Goal: Information Seeking & Learning: Learn about a topic

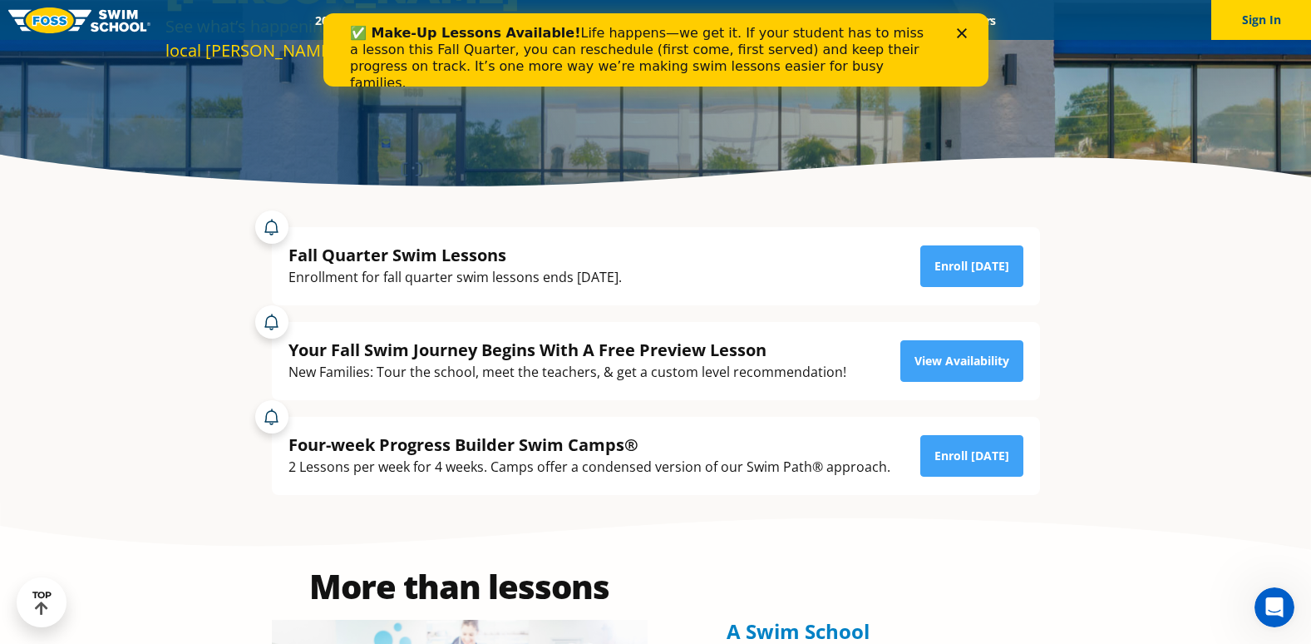
click at [963, 33] on icon "Close" at bounding box center [961, 33] width 10 height 10
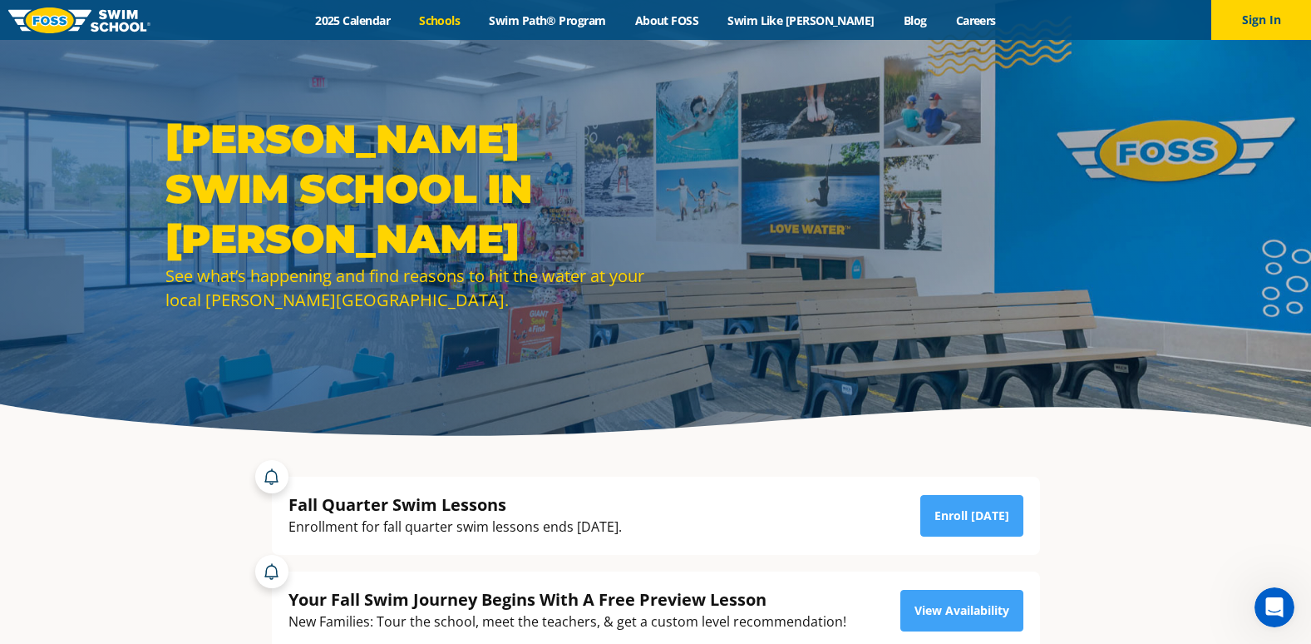
click at [475, 22] on link "Schools" at bounding box center [440, 20] width 70 height 16
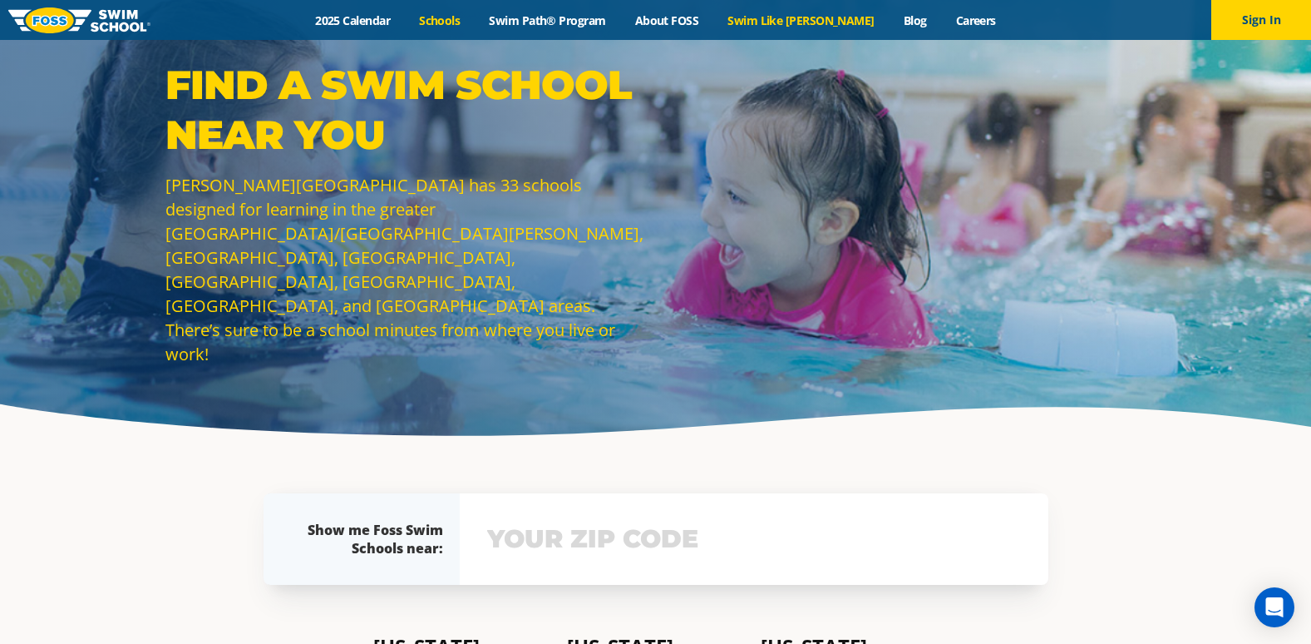
click at [816, 15] on link "Swim Like [PERSON_NAME]" at bounding box center [801, 20] width 176 height 16
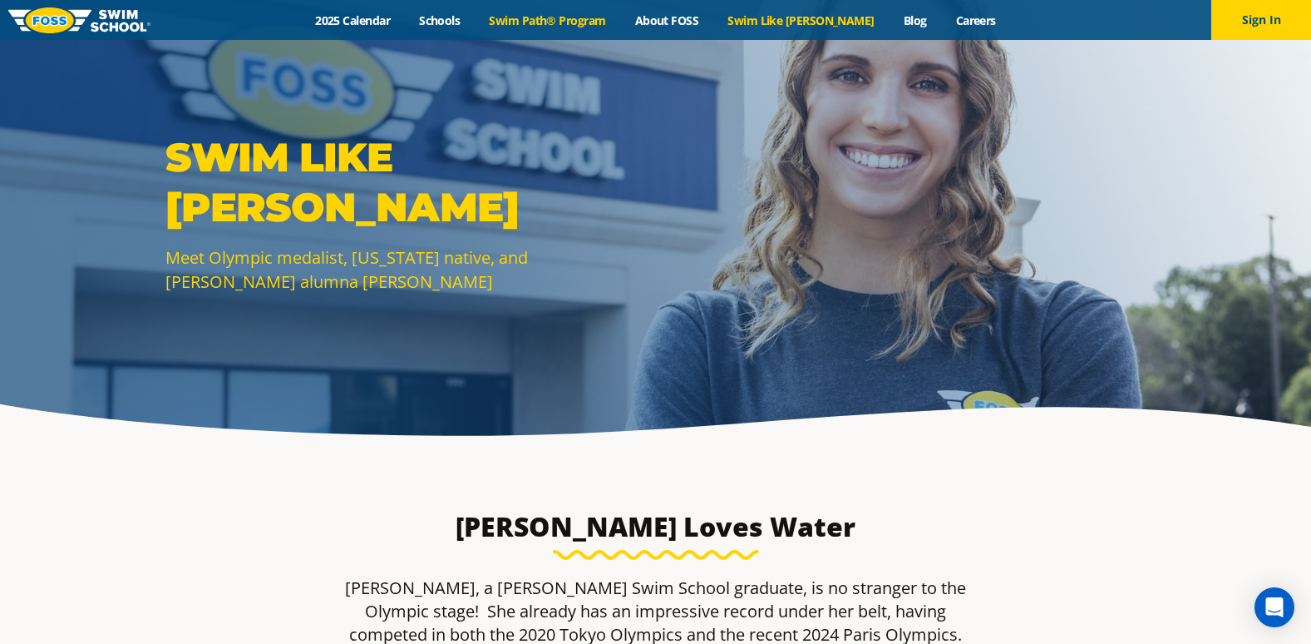
click at [605, 23] on link "Swim Path® Program" at bounding box center [548, 20] width 146 height 16
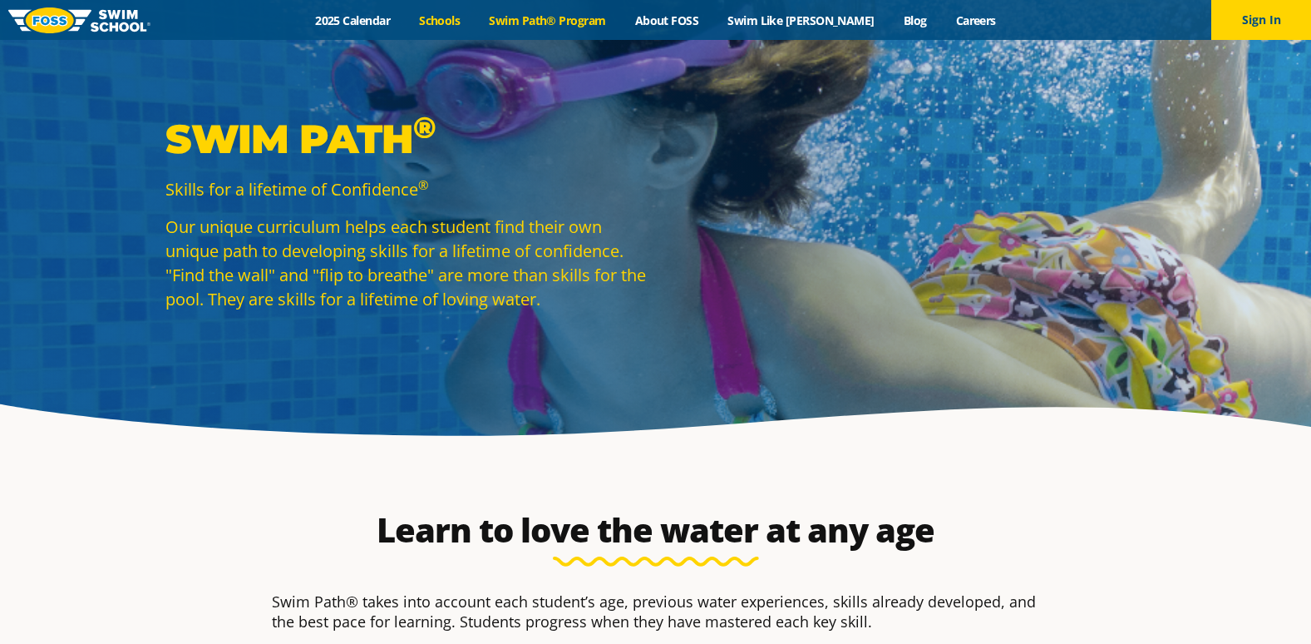
click at [458, 19] on link "Schools" at bounding box center [440, 20] width 70 height 16
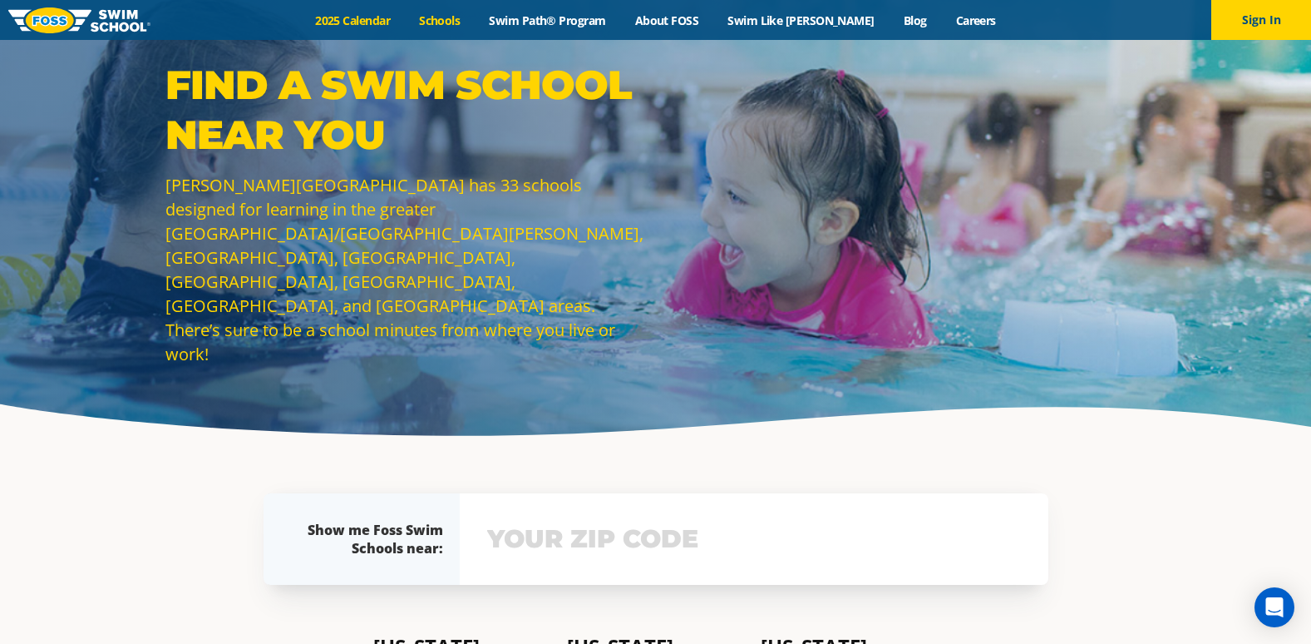
click at [373, 22] on link "2025 Calendar" at bounding box center [353, 20] width 104 height 16
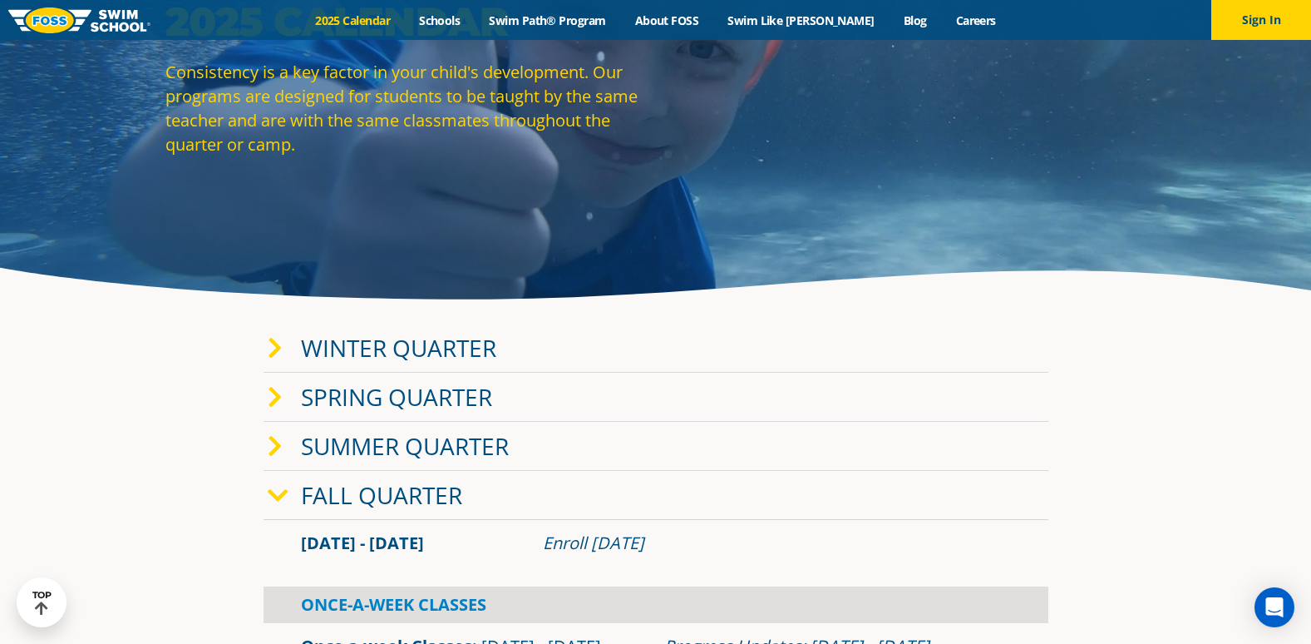
scroll to position [166, 0]
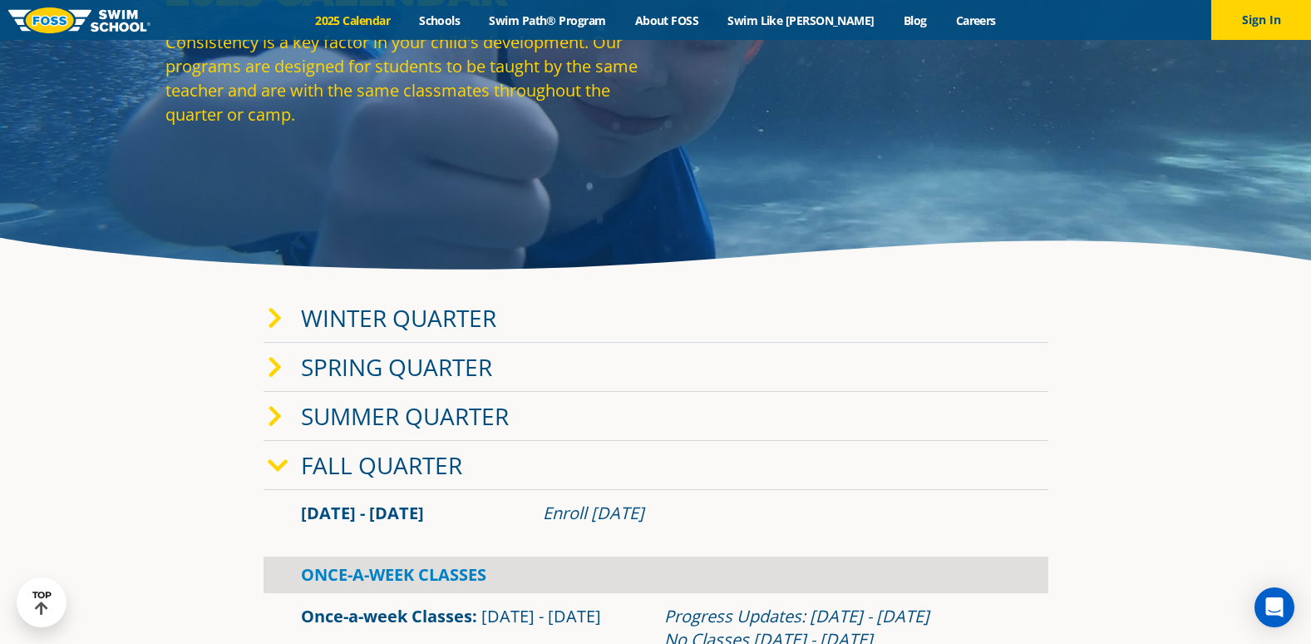
click at [401, 471] on link "Fall Quarter" at bounding box center [381, 465] width 161 height 32
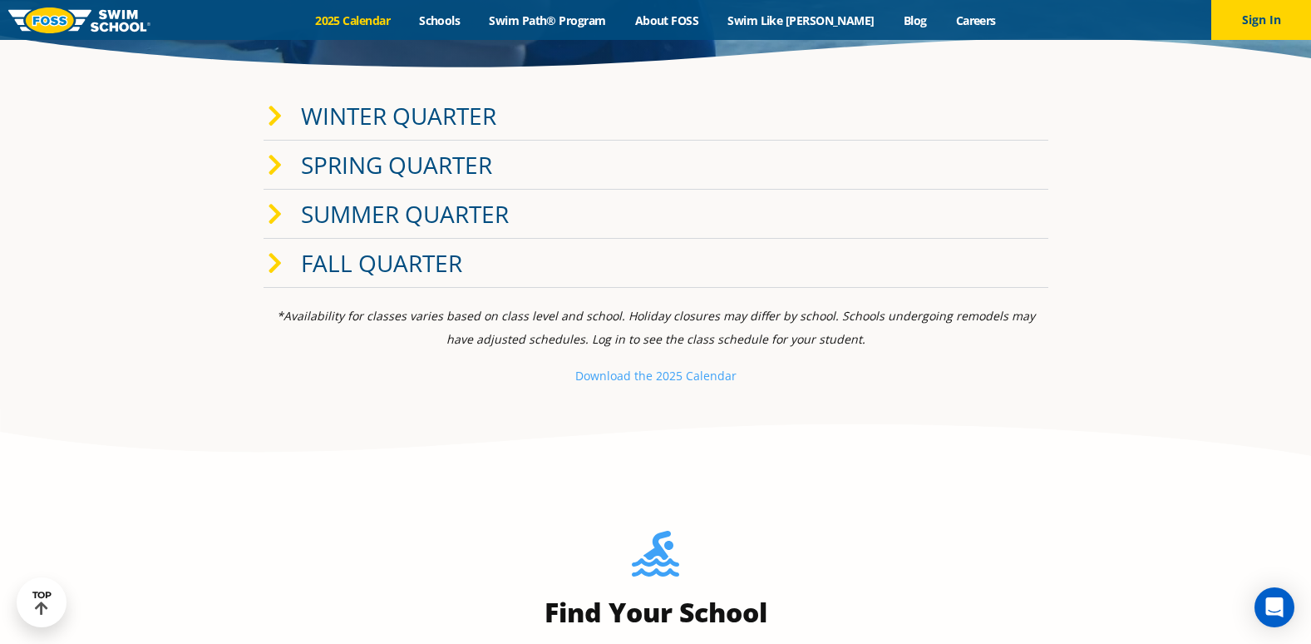
scroll to position [333, 0]
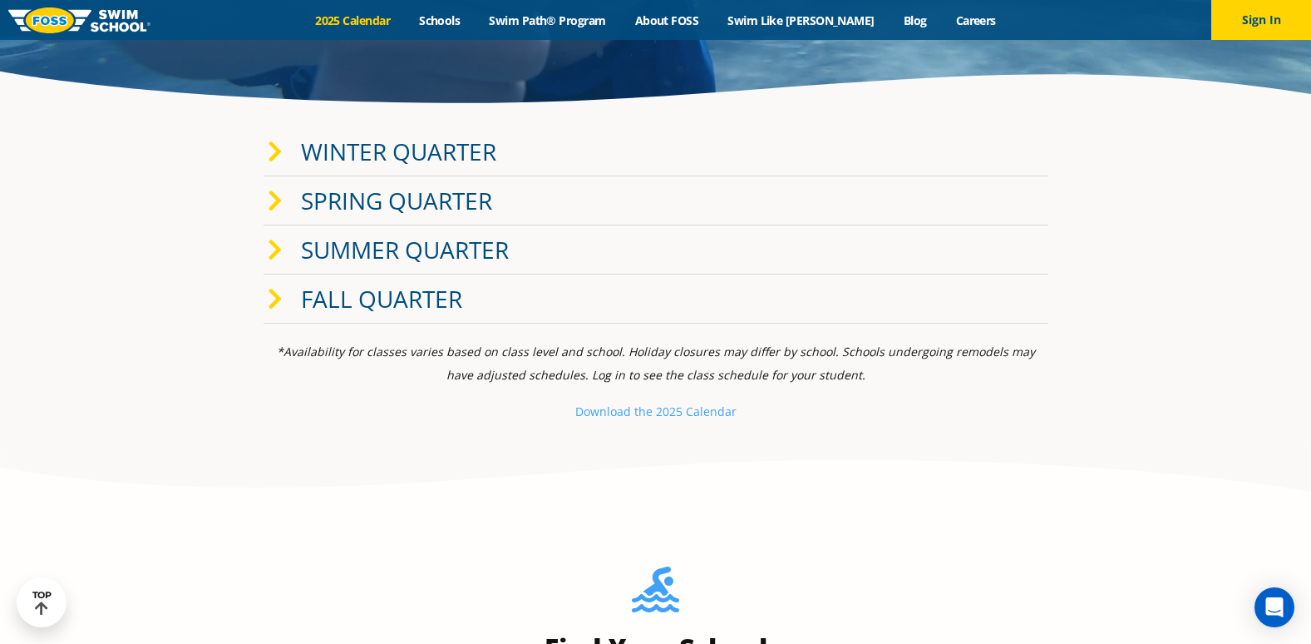
click at [363, 287] on link "Fall Quarter" at bounding box center [381, 299] width 161 height 32
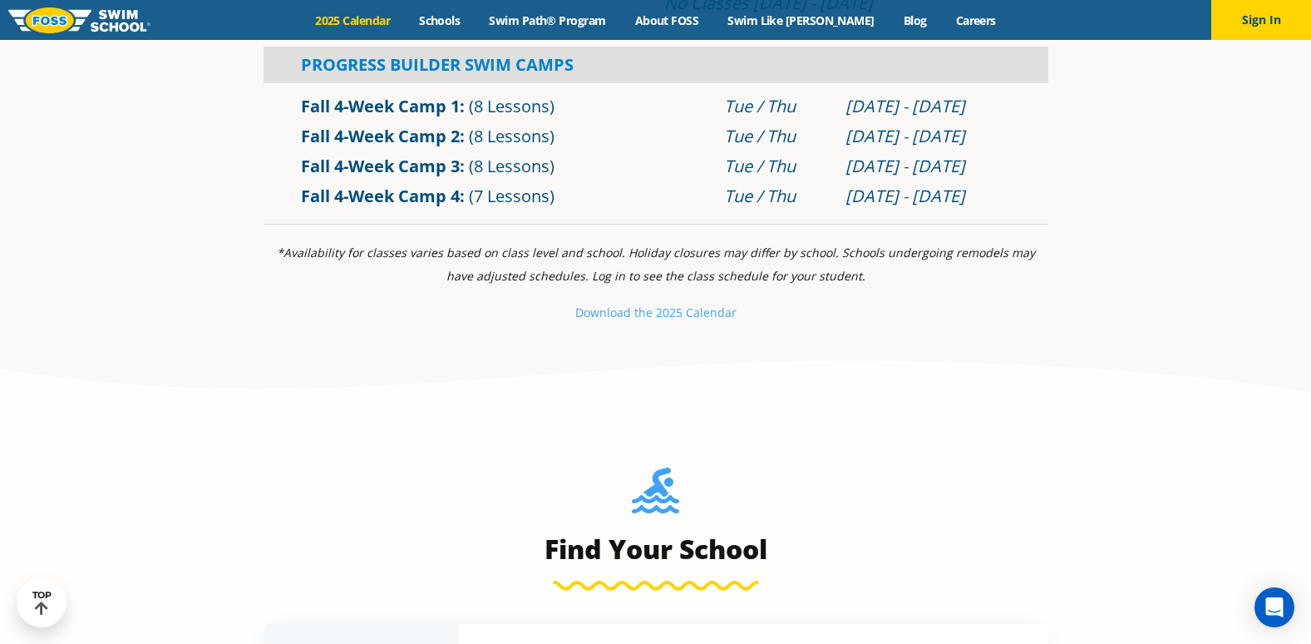
scroll to position [832, 0]
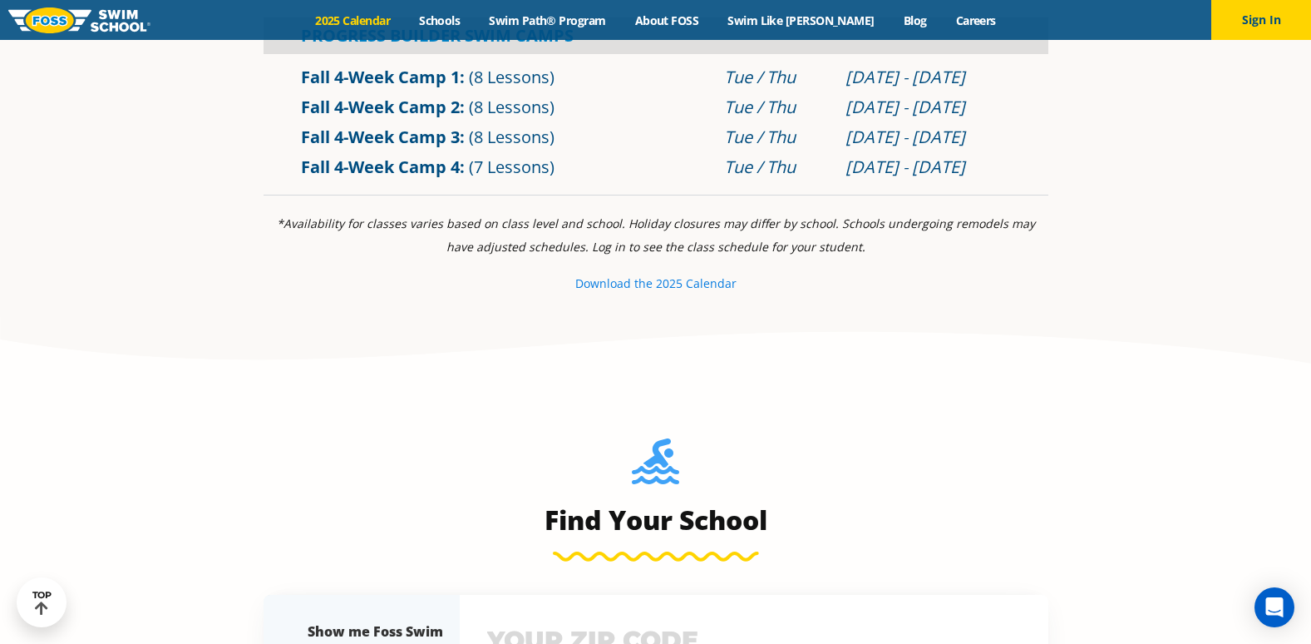
click at [629, 280] on small "Download th" at bounding box center [610, 283] width 71 height 16
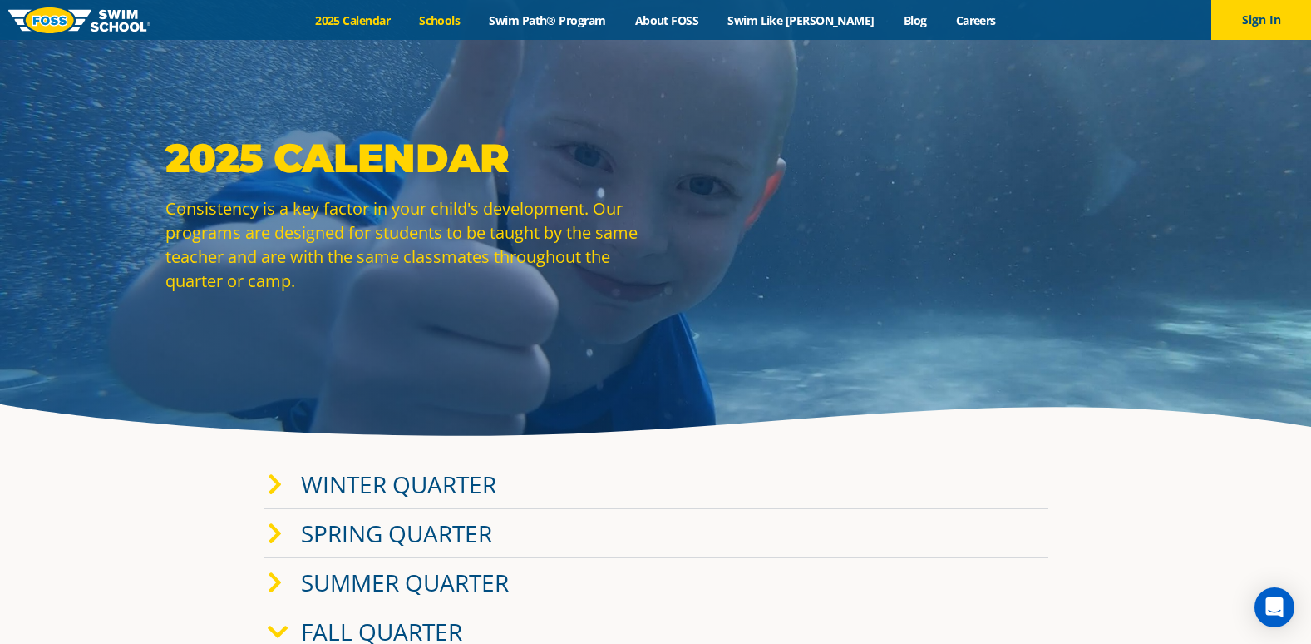
click at [471, 12] on link "Schools" at bounding box center [440, 20] width 70 height 16
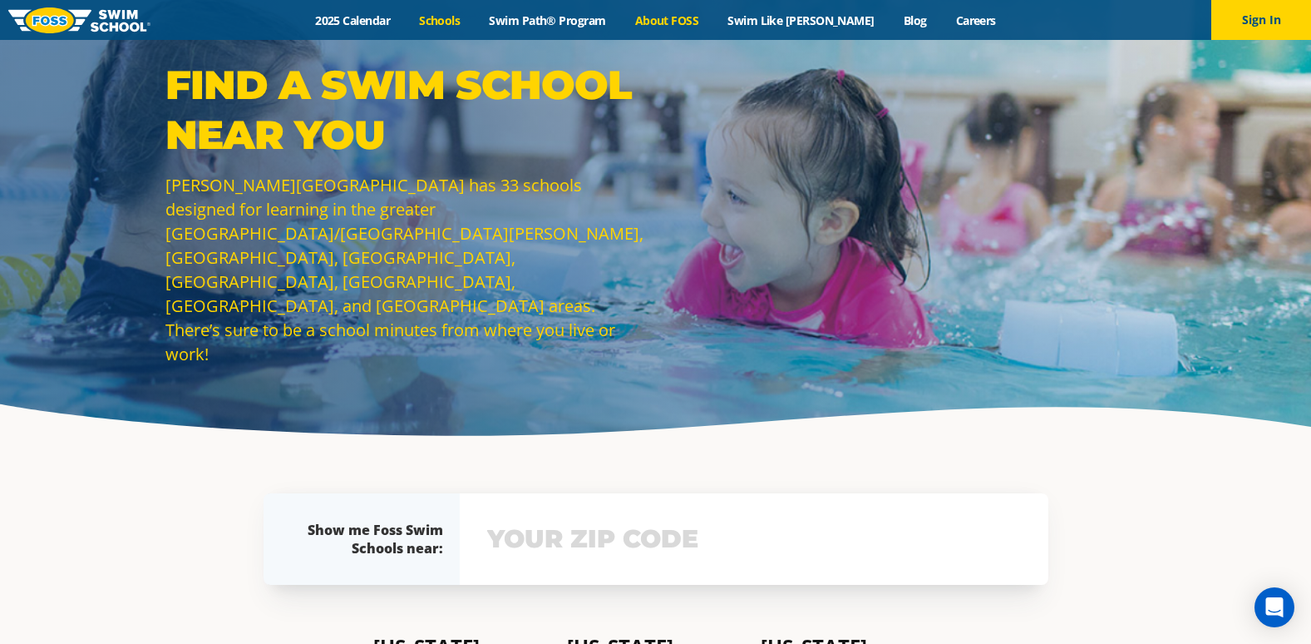
click at [676, 14] on link "About FOSS" at bounding box center [666, 20] width 93 height 16
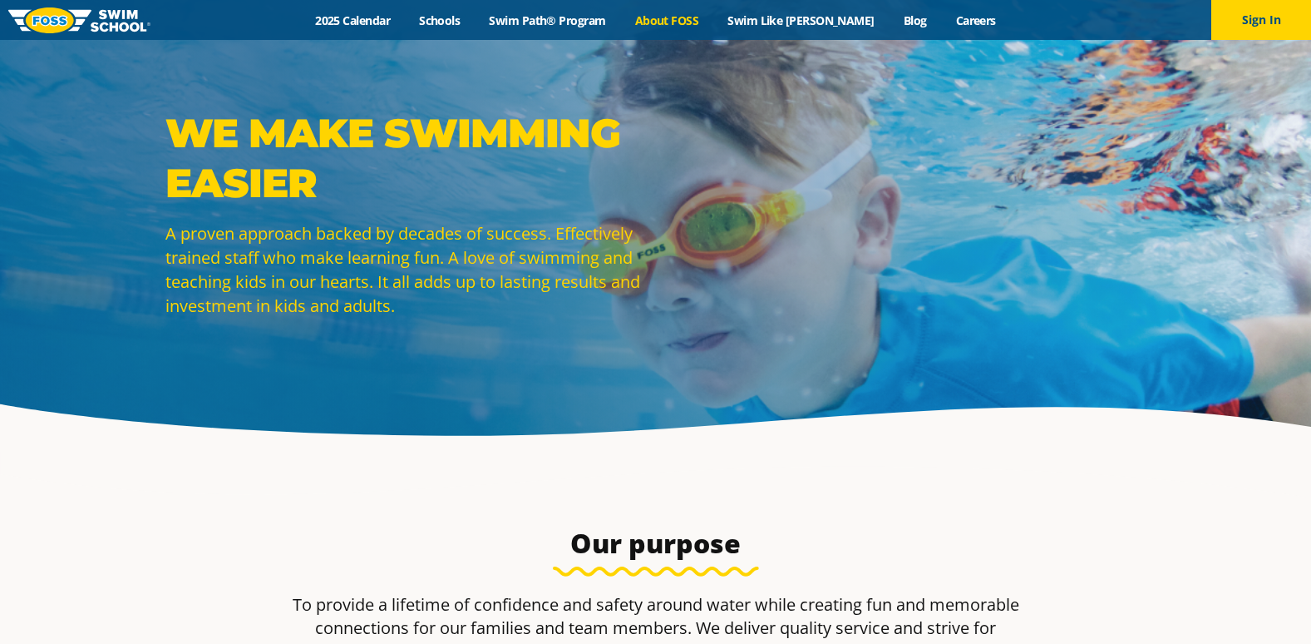
click at [515, 29] on div "Menu 2025 Calendar Schools Swim Path® Program About FOSS Swim Like Regan Blog C…" at bounding box center [655, 20] width 1311 height 40
click at [536, 26] on link "Swim Path® Program" at bounding box center [548, 20] width 146 height 16
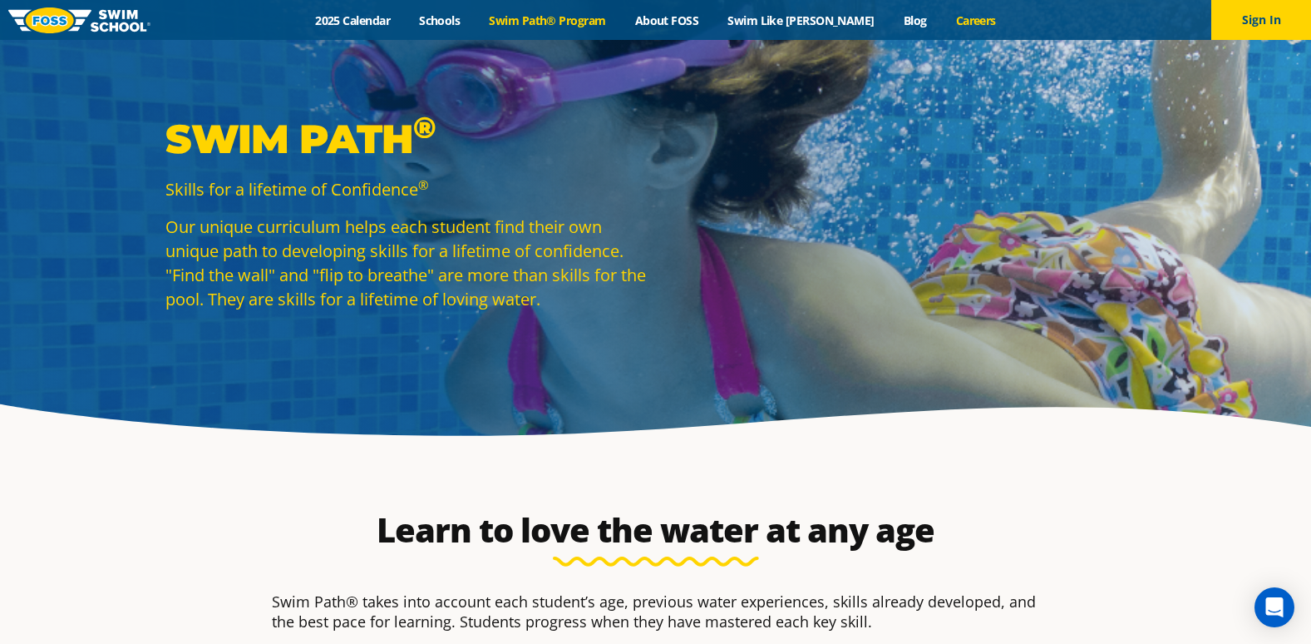
click at [941, 13] on link "Careers" at bounding box center [975, 20] width 69 height 16
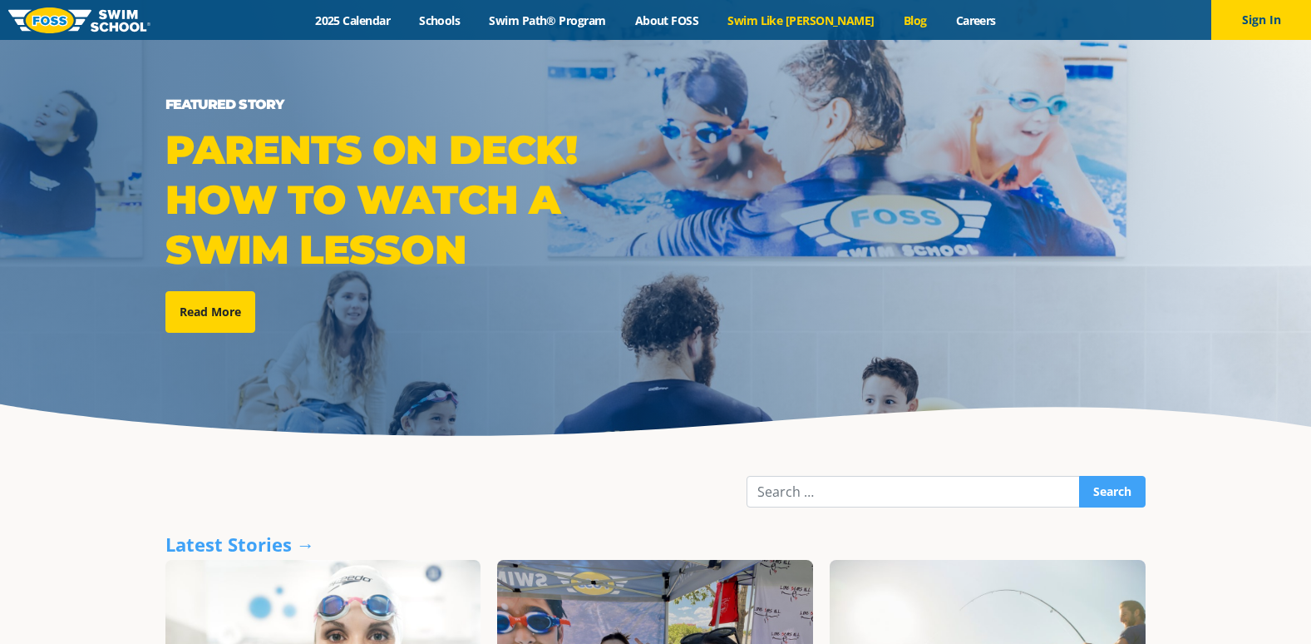
click at [816, 19] on link "Swim Like [PERSON_NAME]" at bounding box center [801, 20] width 176 height 16
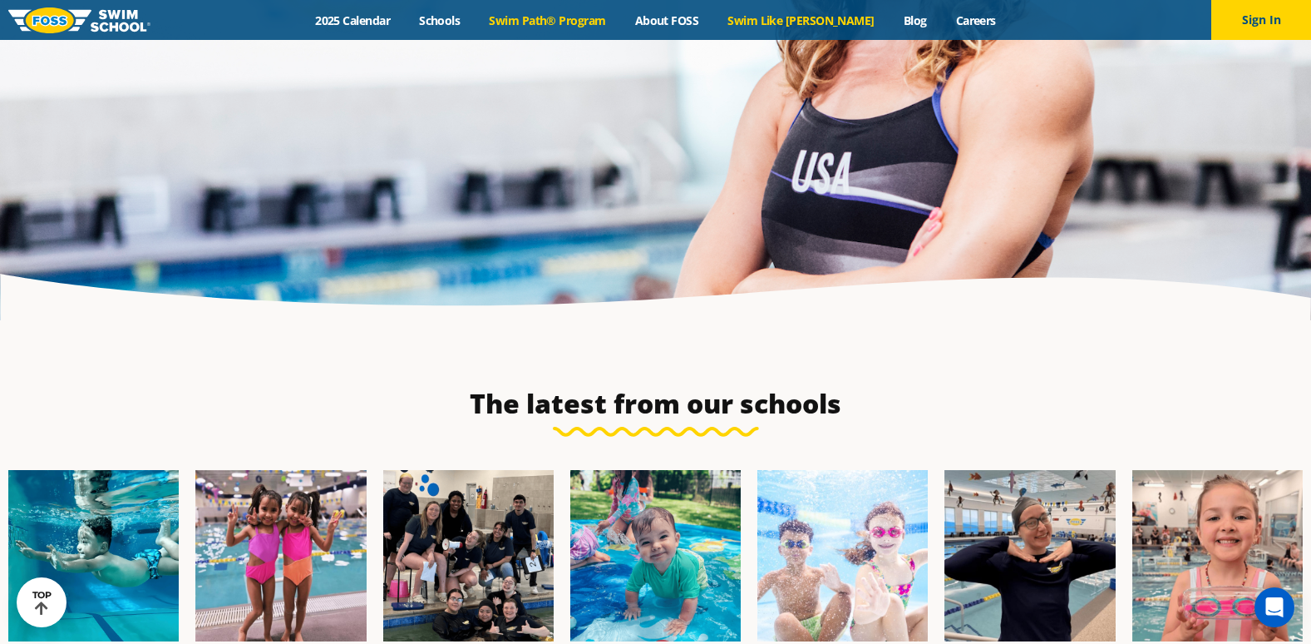
scroll to position [4075, 0]
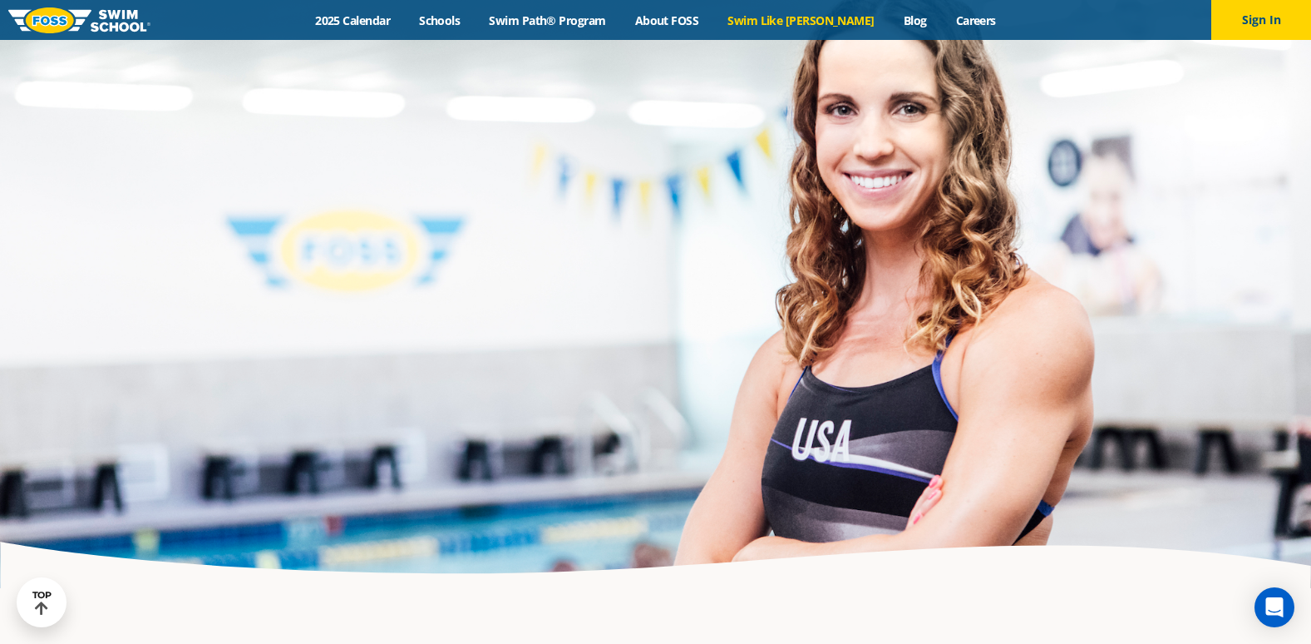
click at [454, 50] on div at bounding box center [655, 255] width 1311 height 574
drag, startPoint x: 501, startPoint y: 2, endPoint x: 487, endPoint y: 21, distance: 22.6
click at [490, 17] on div "Menu 2025 Calendar Schools Swim Path® Program About FOSS Swim Like Regan Blog C…" at bounding box center [655, 20] width 1311 height 40
click at [475, 22] on link "Schools" at bounding box center [440, 20] width 70 height 16
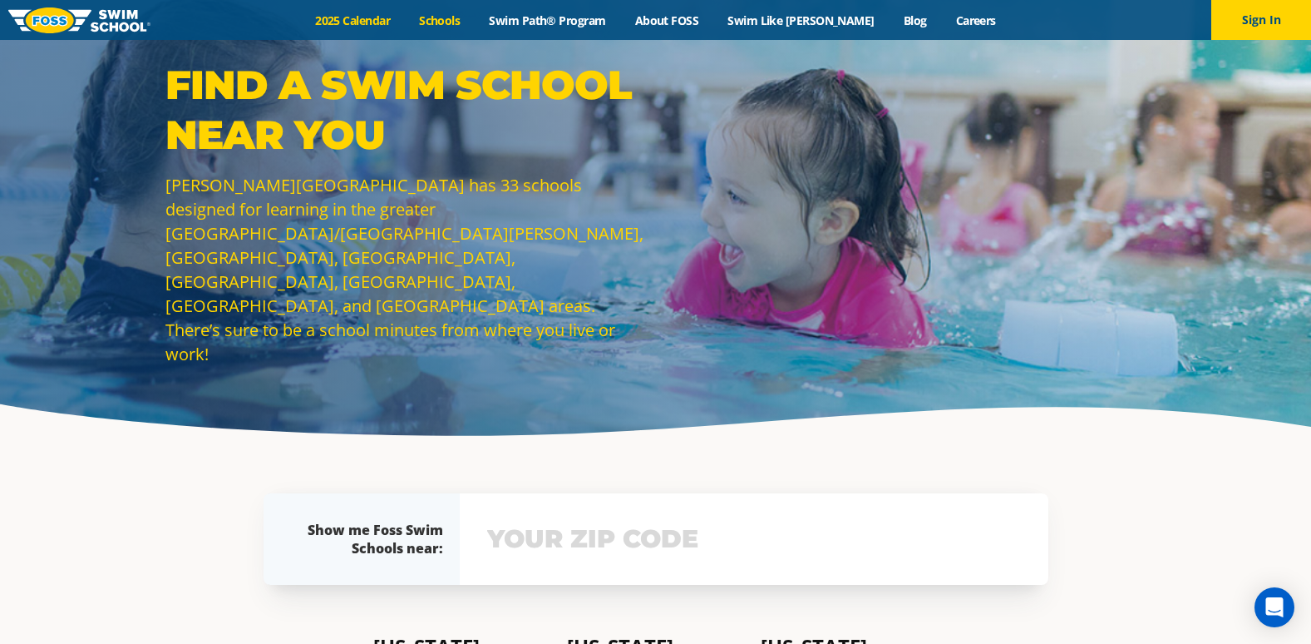
click at [385, 14] on link "2025 Calendar" at bounding box center [353, 20] width 104 height 16
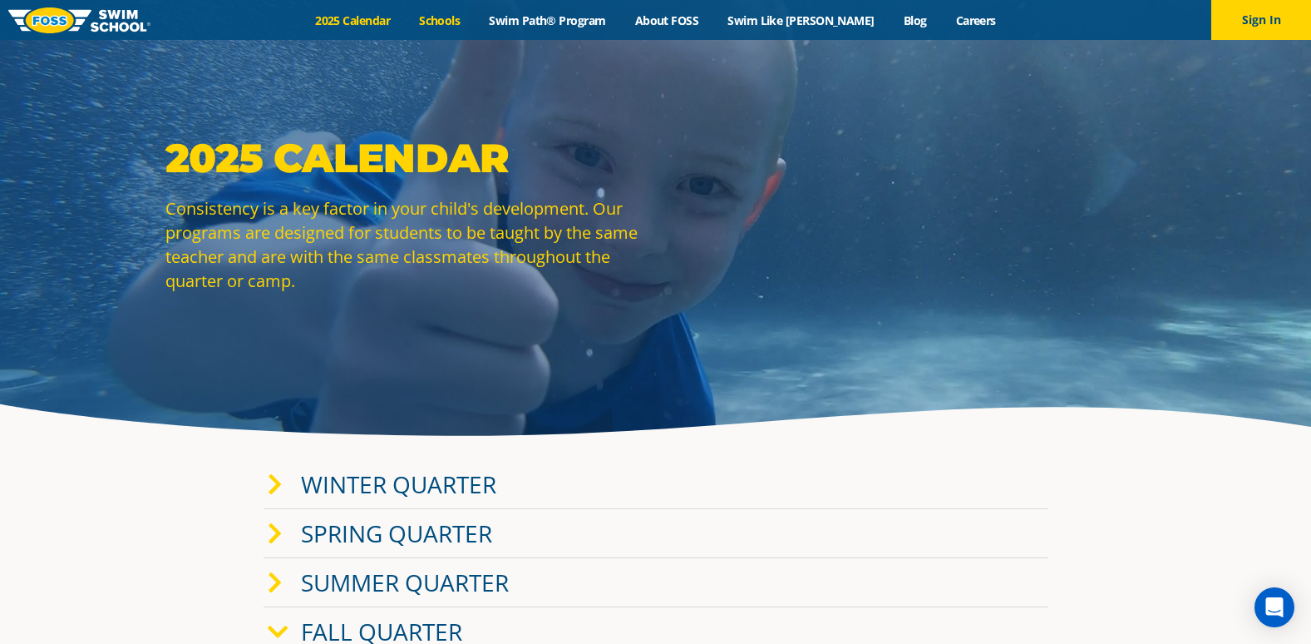
click at [475, 12] on link "Schools" at bounding box center [440, 20] width 70 height 16
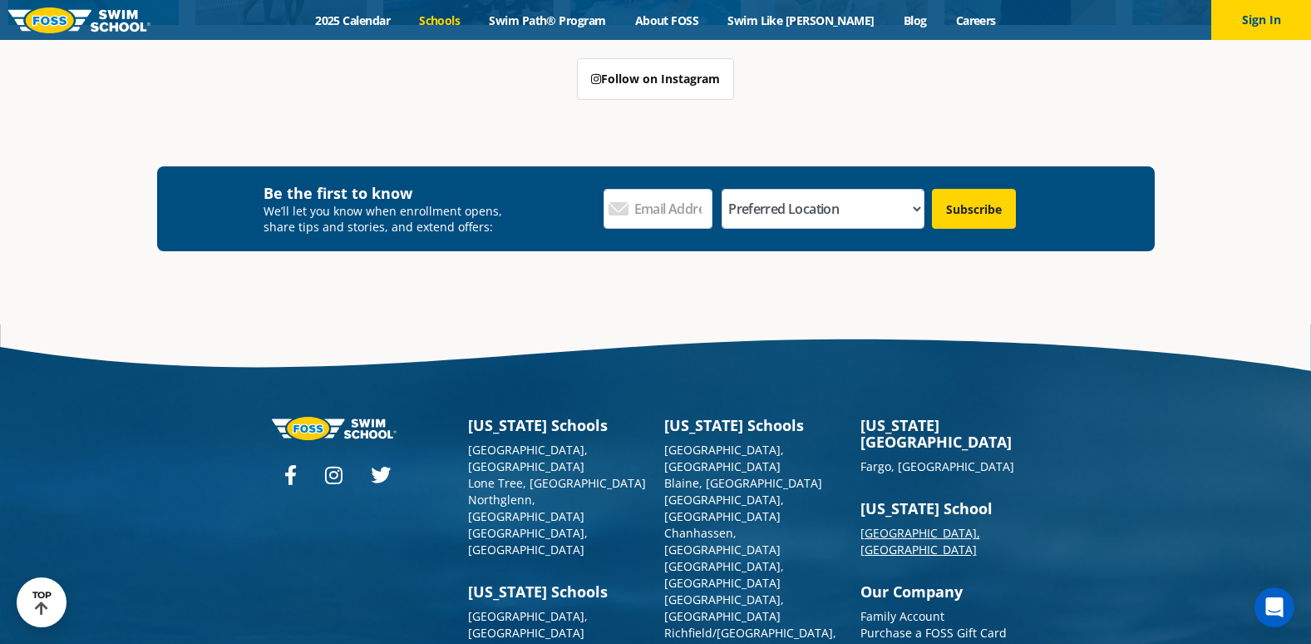
scroll to position [2617, 0]
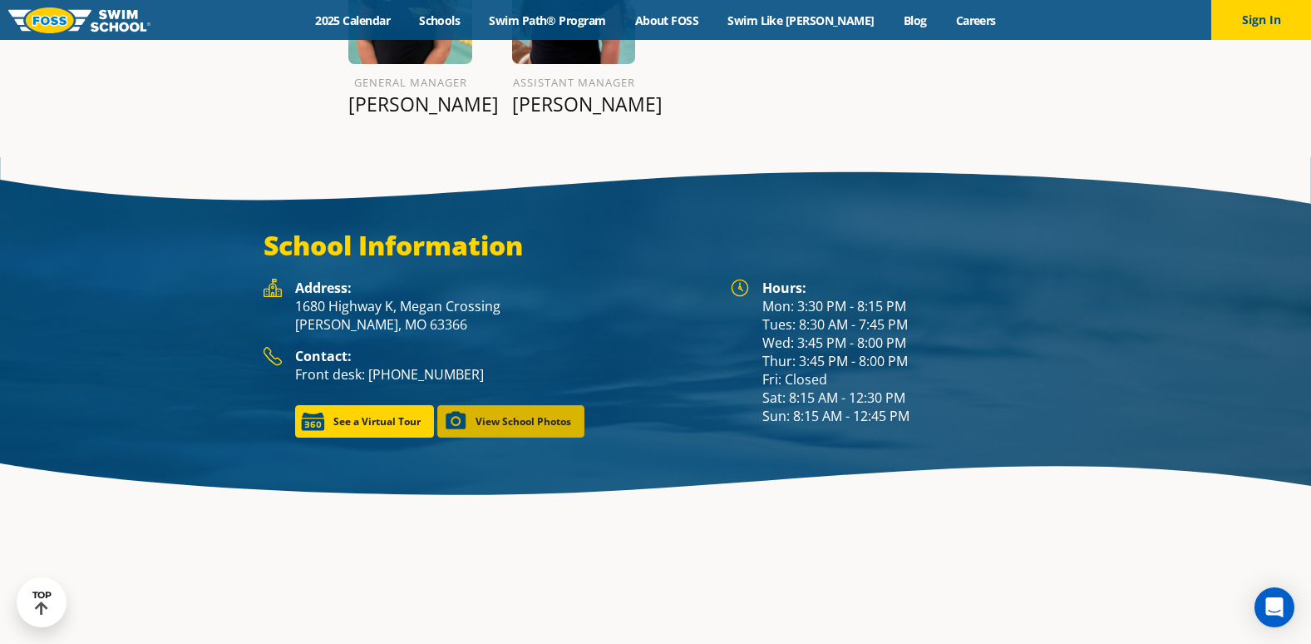
scroll to position [2185, 0]
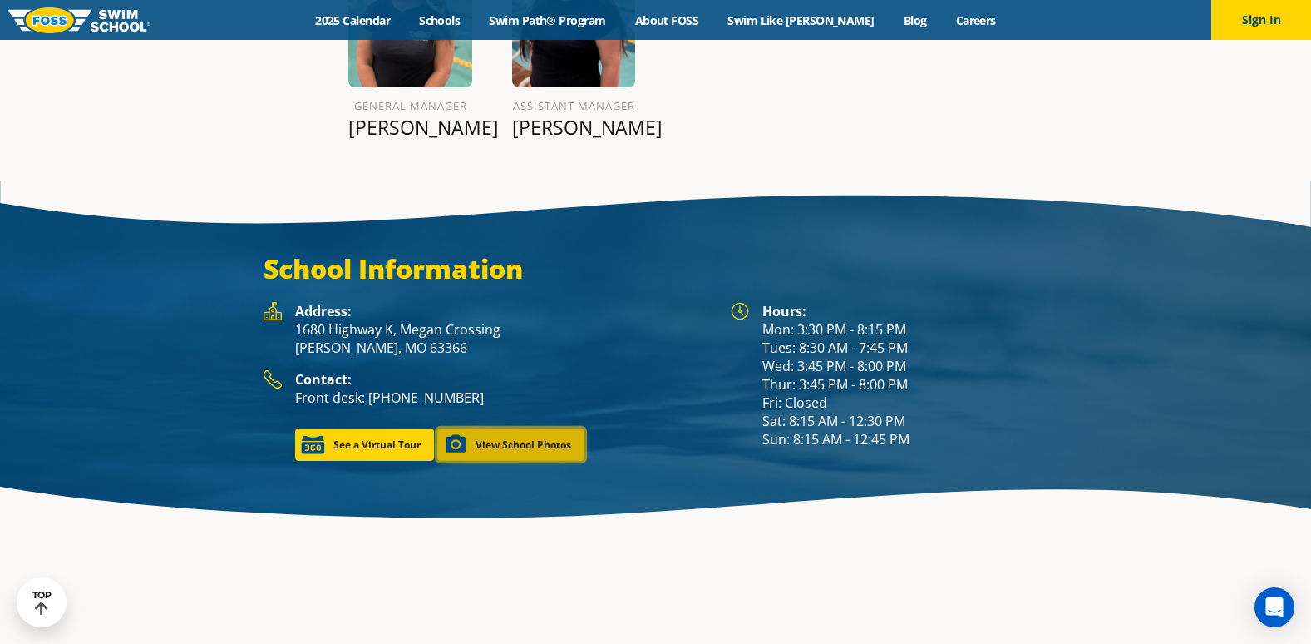
click at [466, 428] on link "View School Photos" at bounding box center [510, 444] width 147 height 32
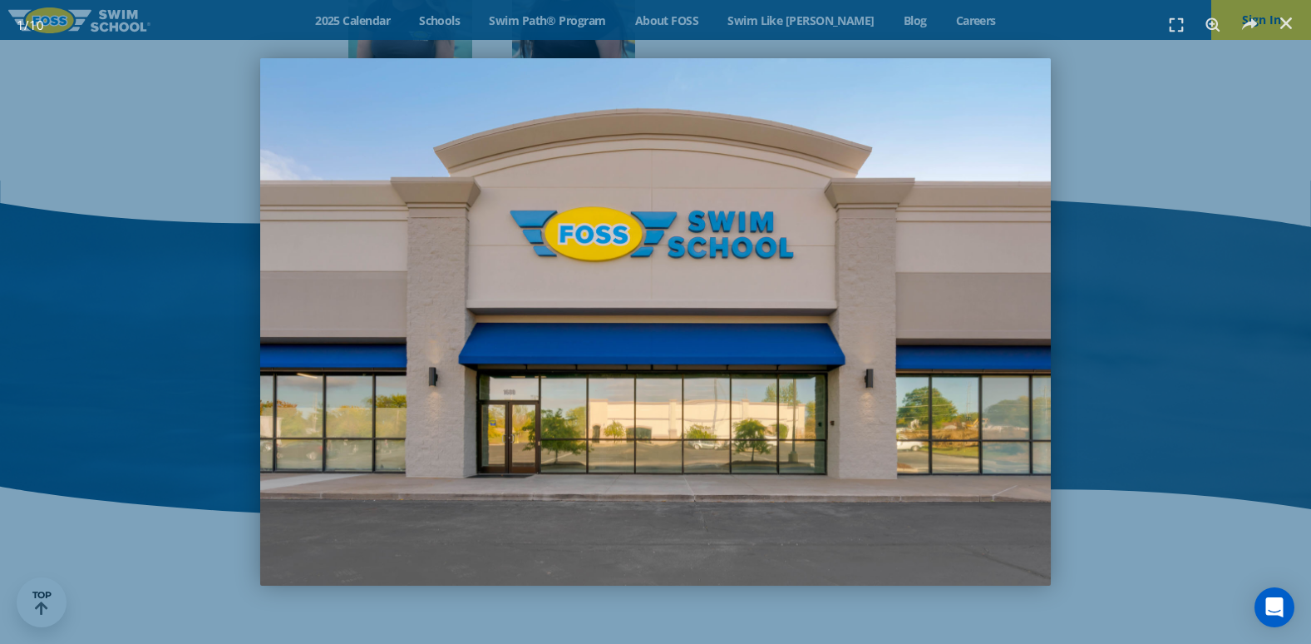
click at [905, 336] on img "1 / 10" at bounding box center [655, 321] width 791 height 527
click at [992, 335] on img "1 / 10" at bounding box center [655, 321] width 791 height 527
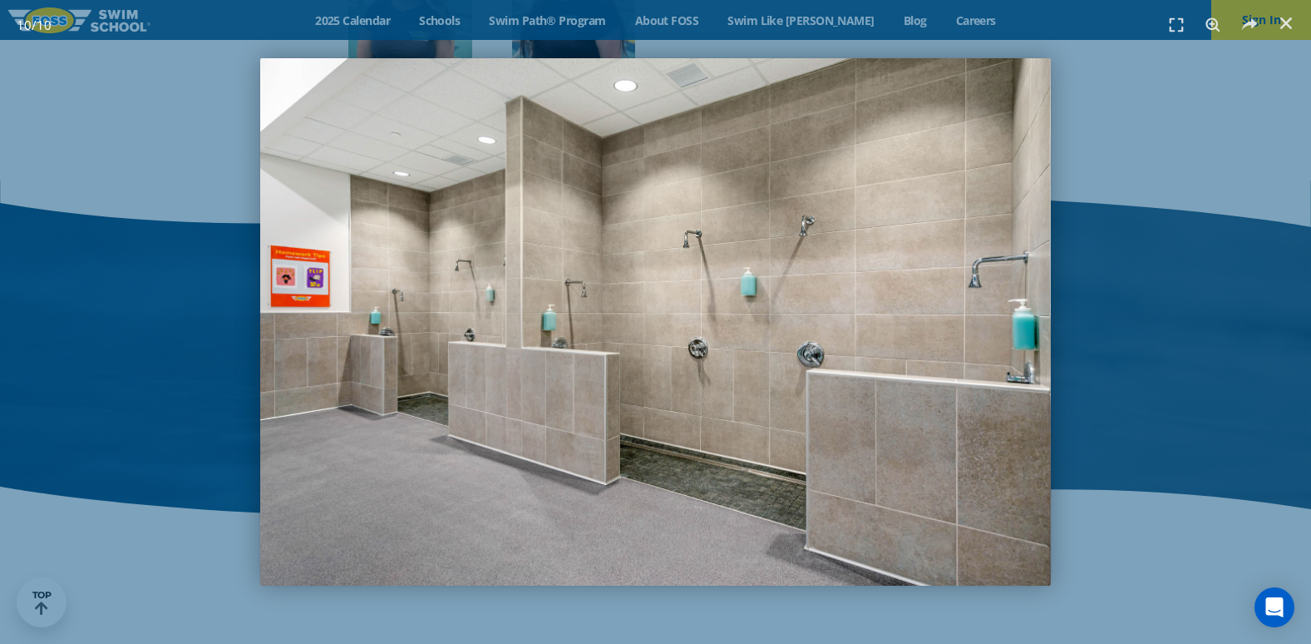
scroll to position [2162, 0]
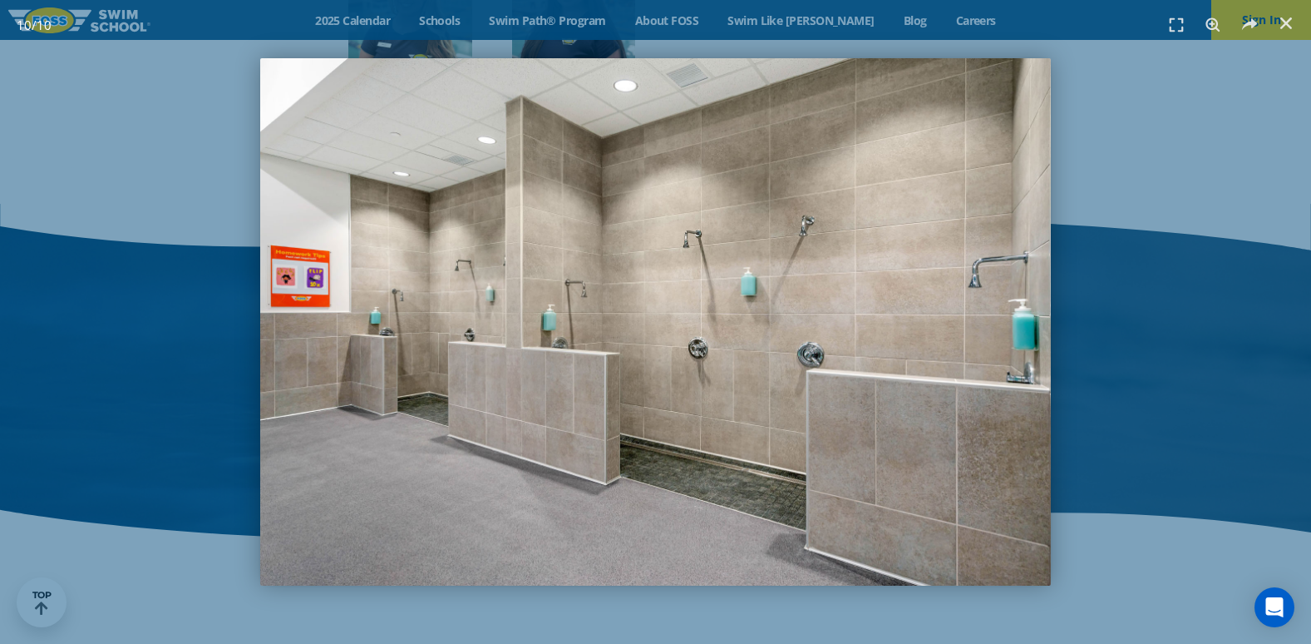
click at [1085, 299] on div "10 / 10" at bounding box center [655, 321] width 1195 height 527
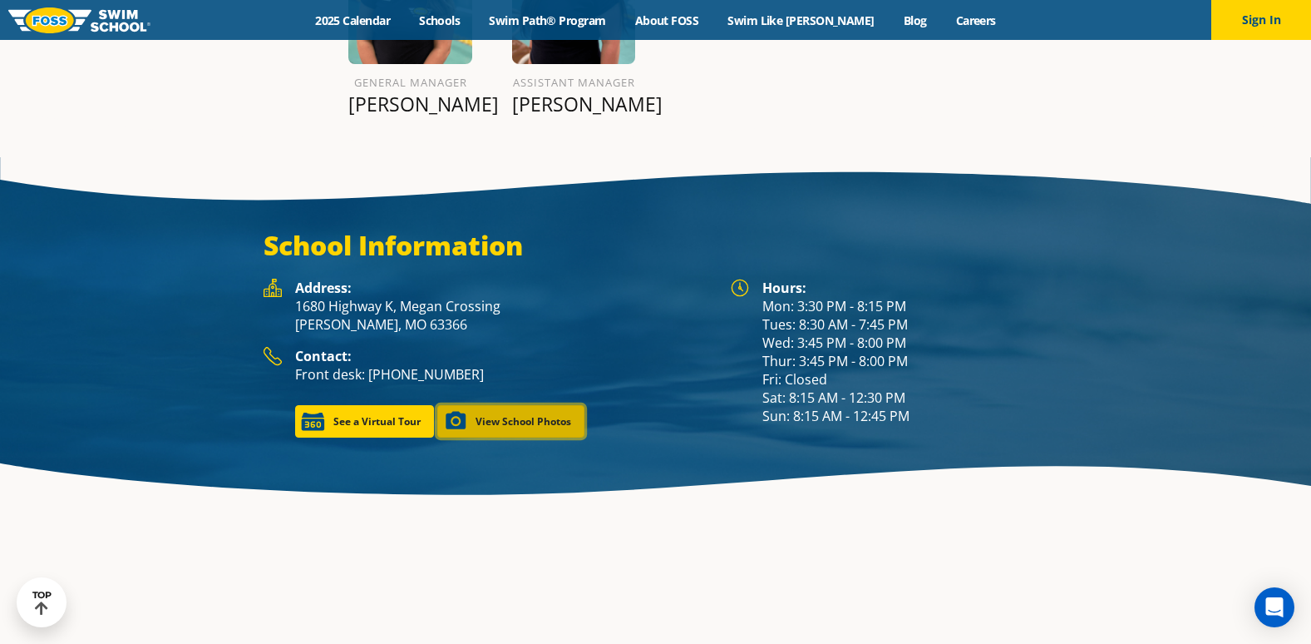
click at [502, 405] on link "View School Photos" at bounding box center [510, 421] width 147 height 32
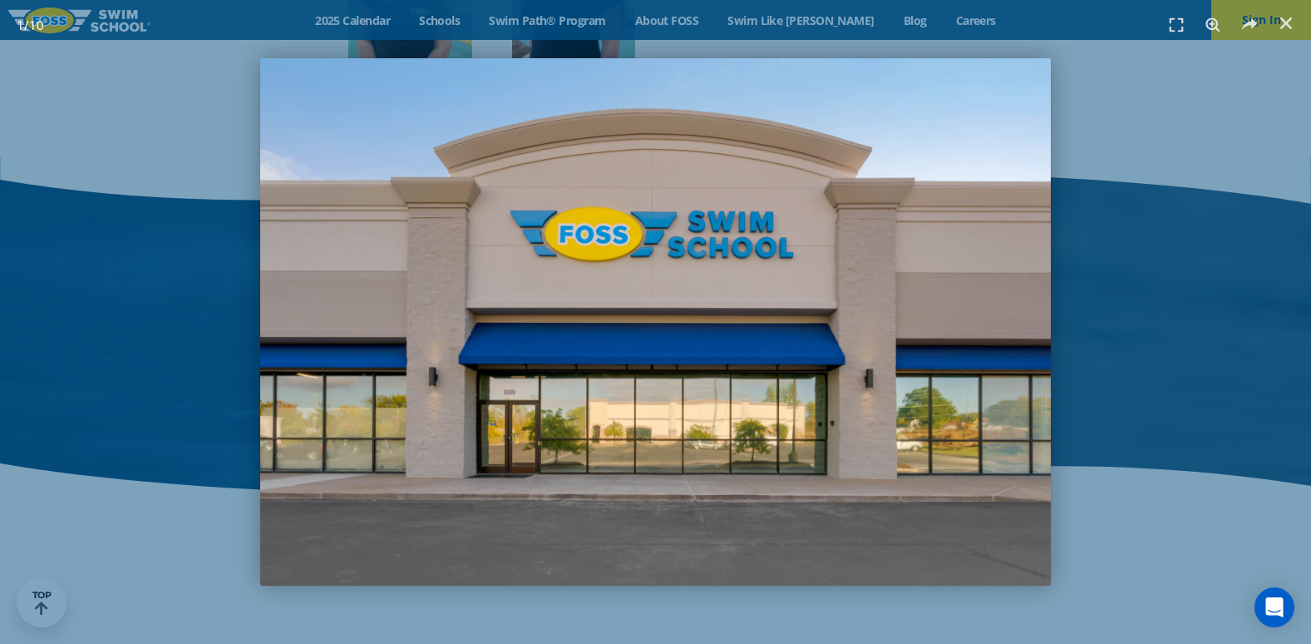
click at [396, 412] on img "1 / 10" at bounding box center [655, 321] width 791 height 527
click at [354, 363] on img "1 / 10" at bounding box center [655, 321] width 791 height 527
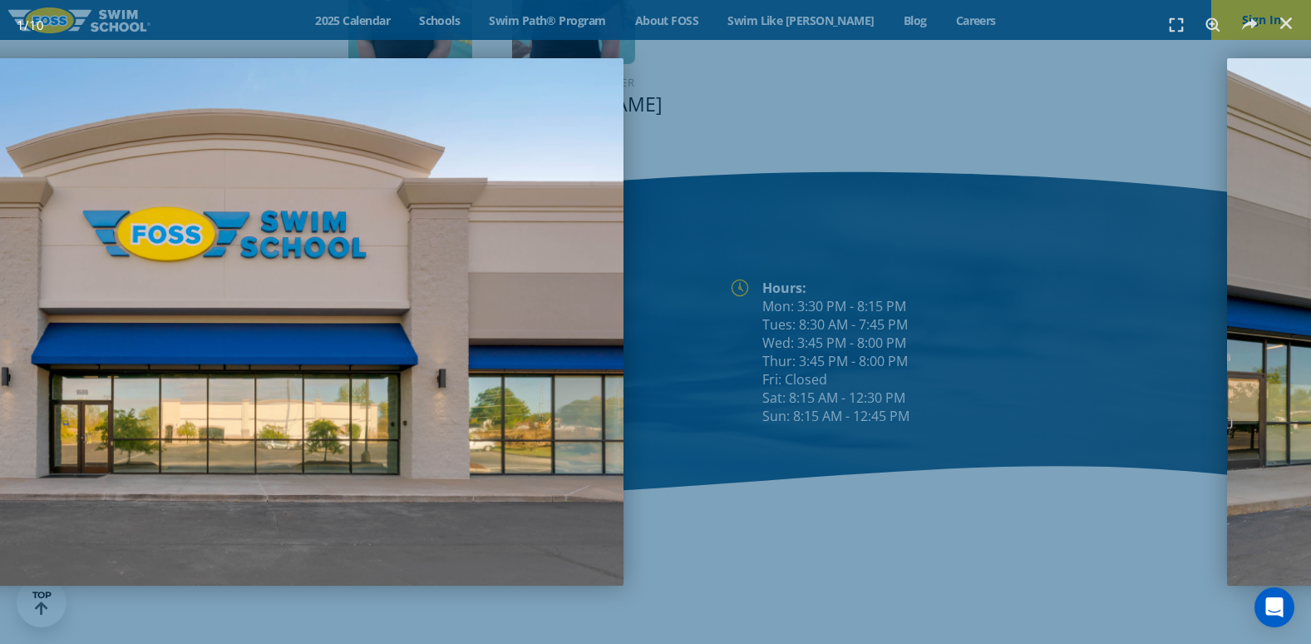
click at [415, 256] on img "1 / 10" at bounding box center [228, 321] width 791 height 527
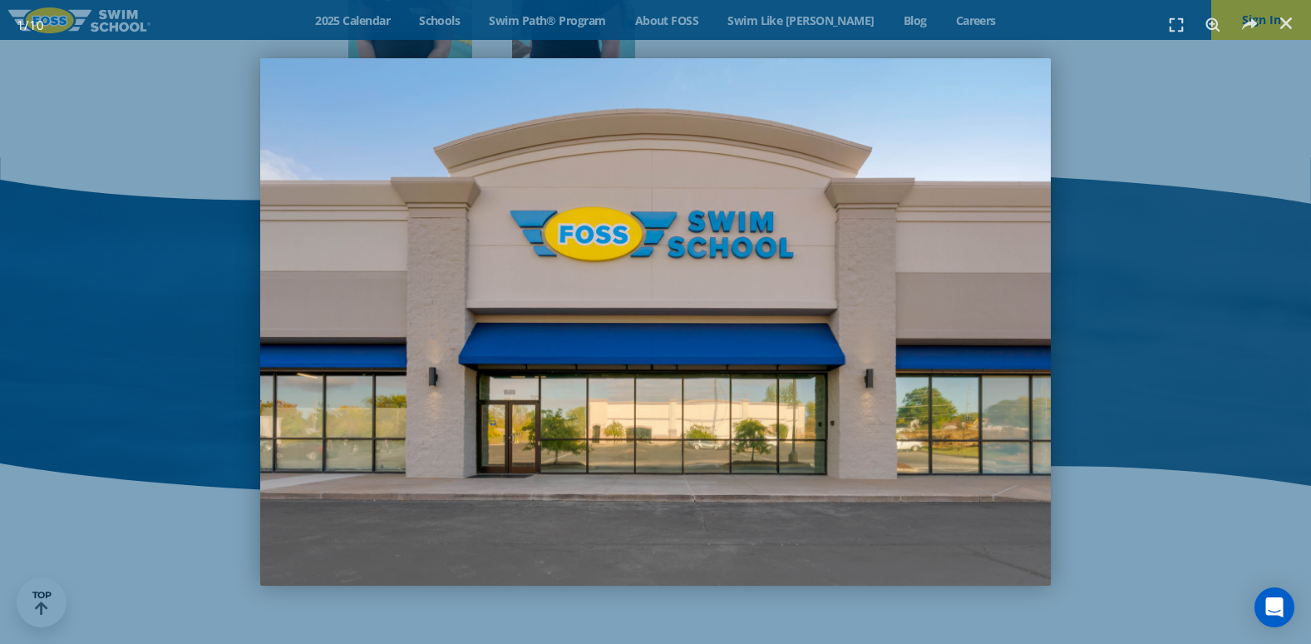
scroll to position [2139, 0]
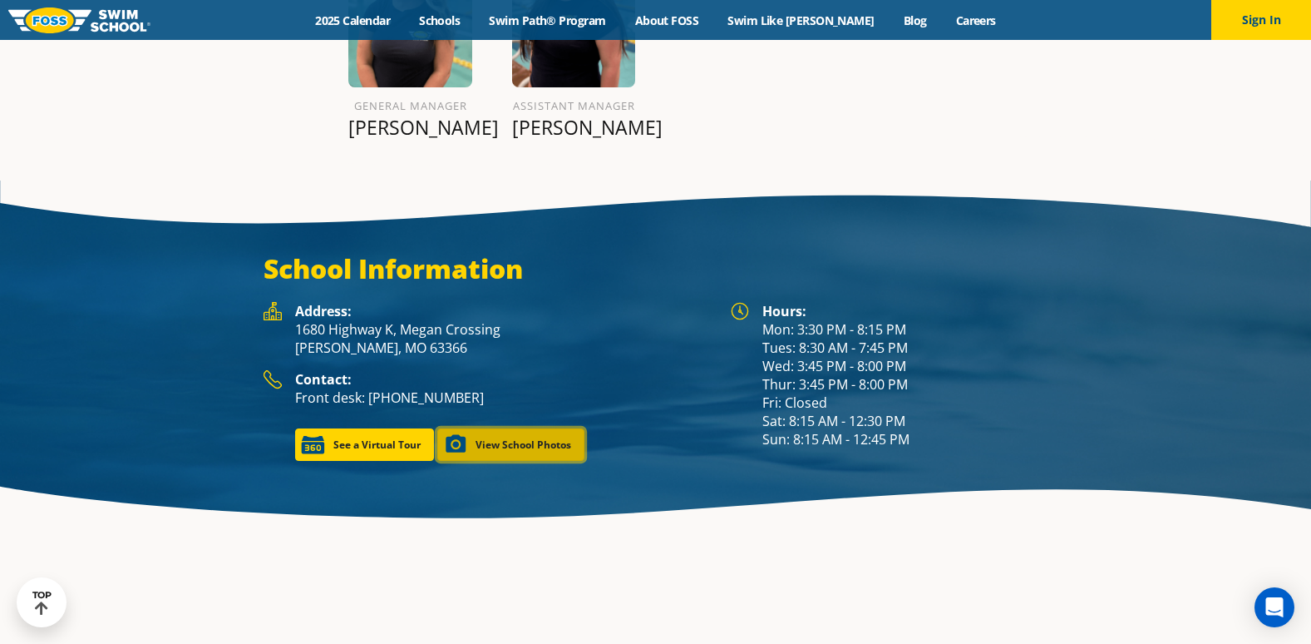
click at [516, 428] on link "View School Photos" at bounding box center [510, 444] width 147 height 32
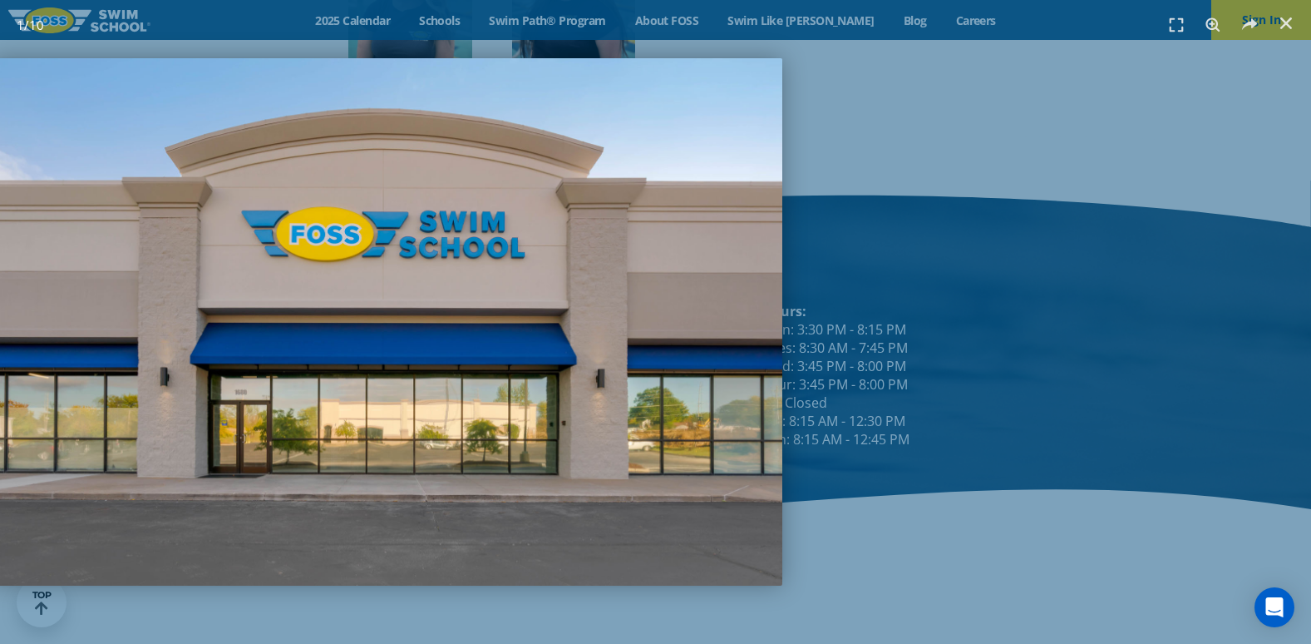
click at [274, 314] on img "1 / 10" at bounding box center [387, 321] width 791 height 527
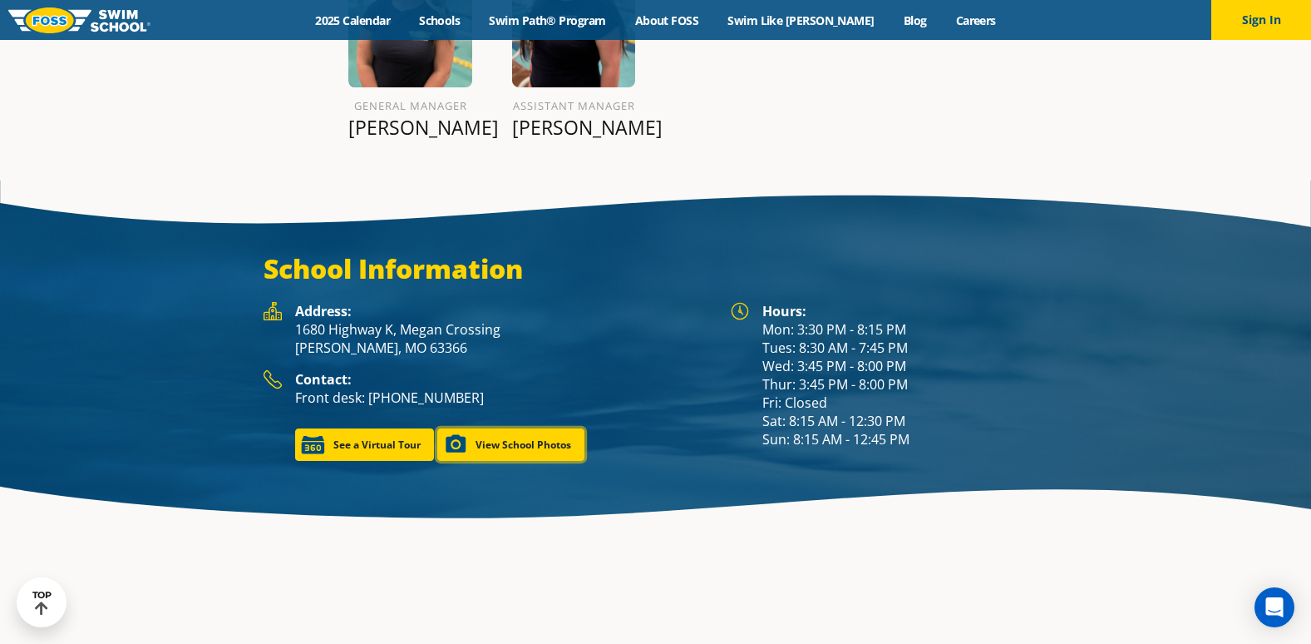
scroll to position [2162, 0]
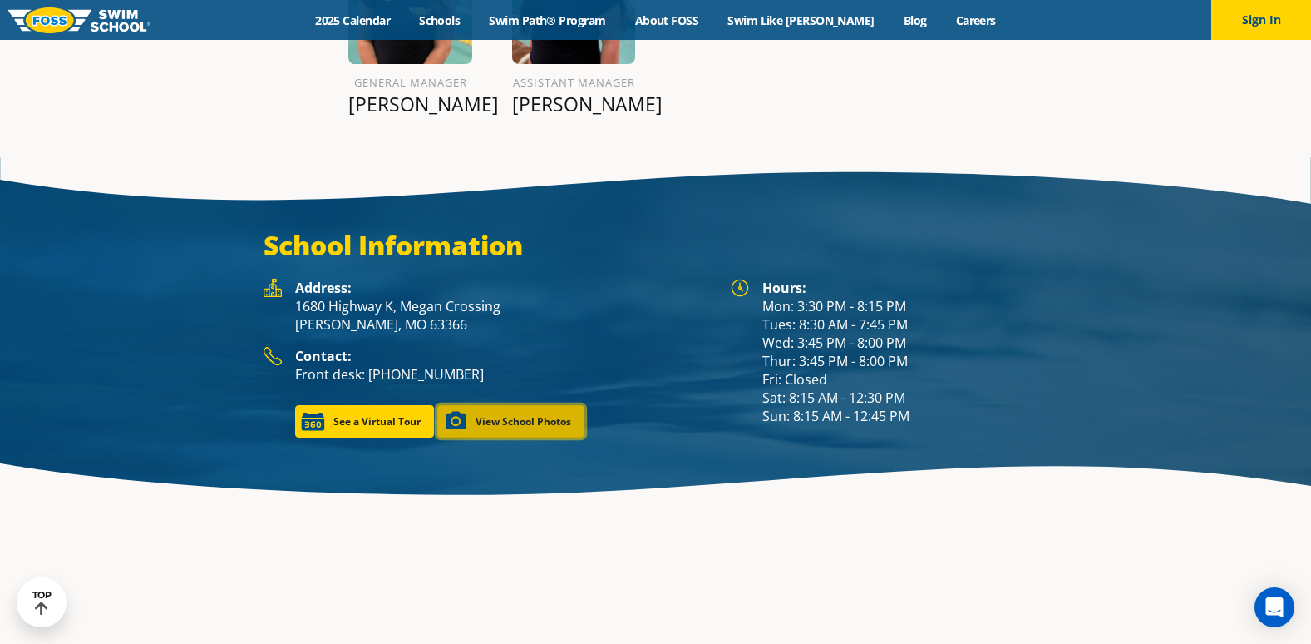
click at [502, 405] on link "View School Photos" at bounding box center [510, 421] width 147 height 32
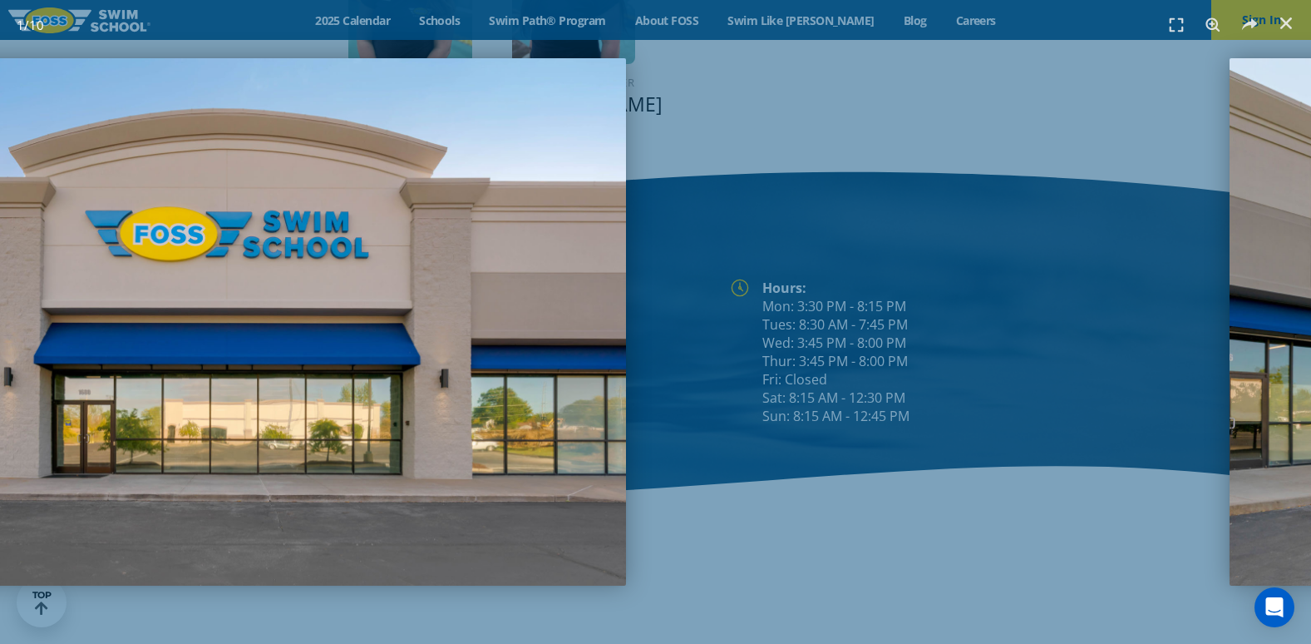
click at [195, 296] on img "1 / 10" at bounding box center [230, 321] width 791 height 527
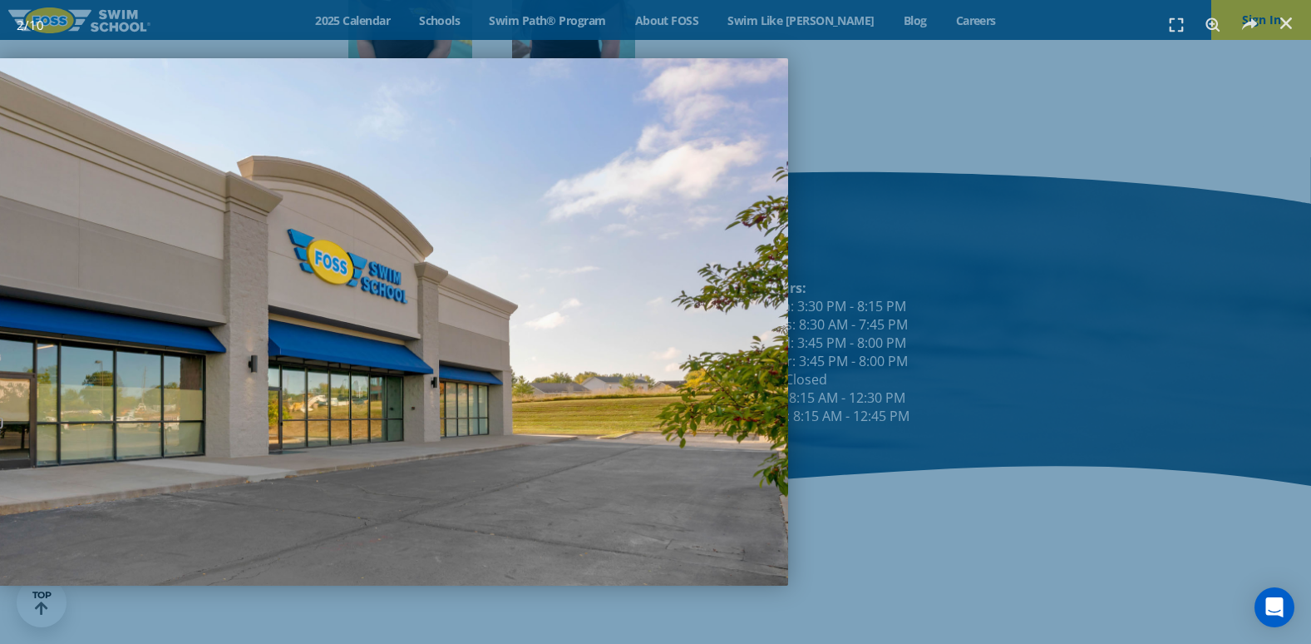
click at [597, 324] on img "2 / 10" at bounding box center [393, 321] width 791 height 527
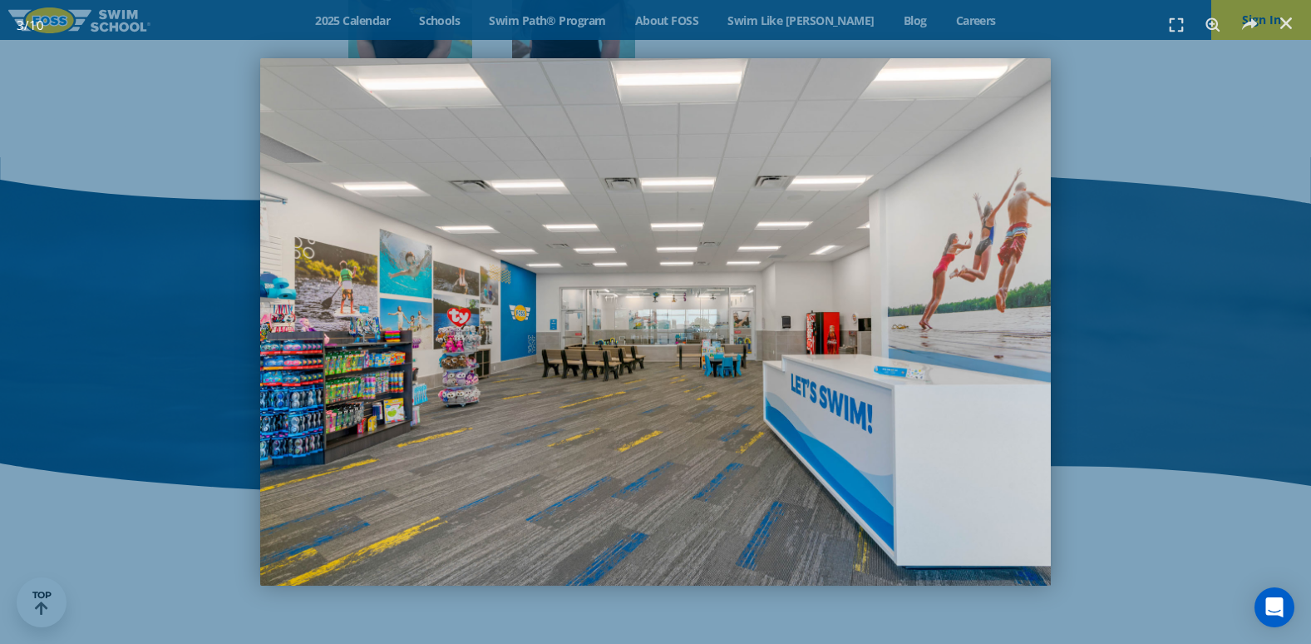
scroll to position [2185, 0]
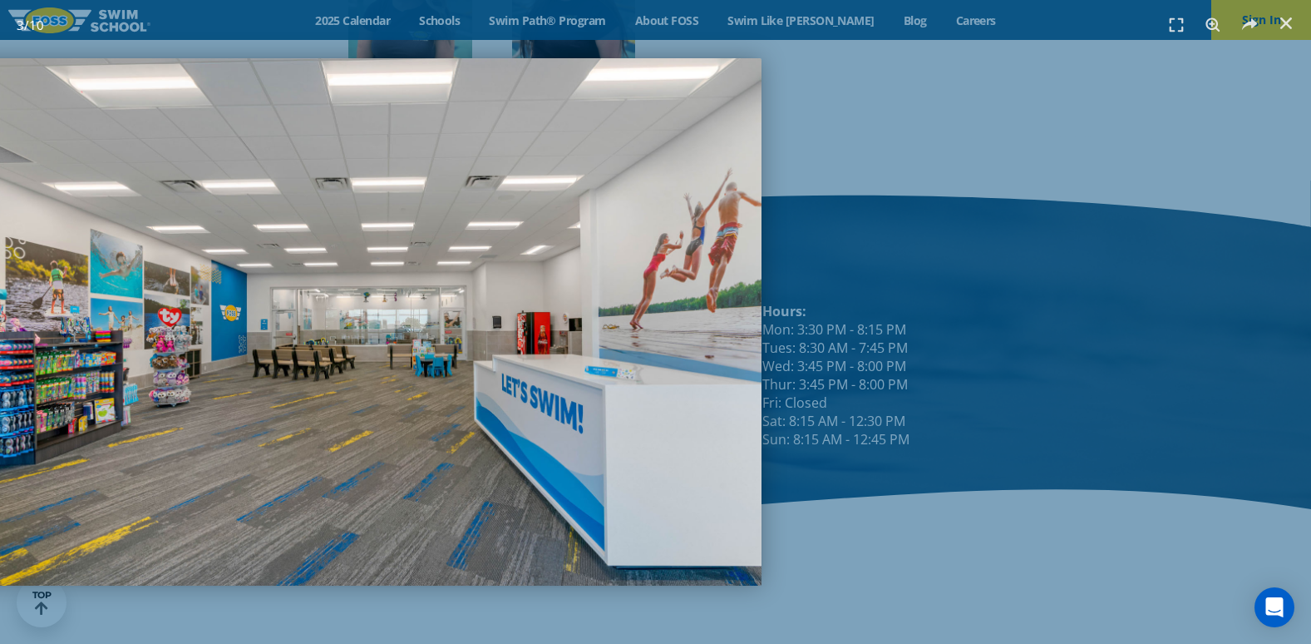
click at [674, 334] on img "3 / 10" at bounding box center [366, 321] width 791 height 527
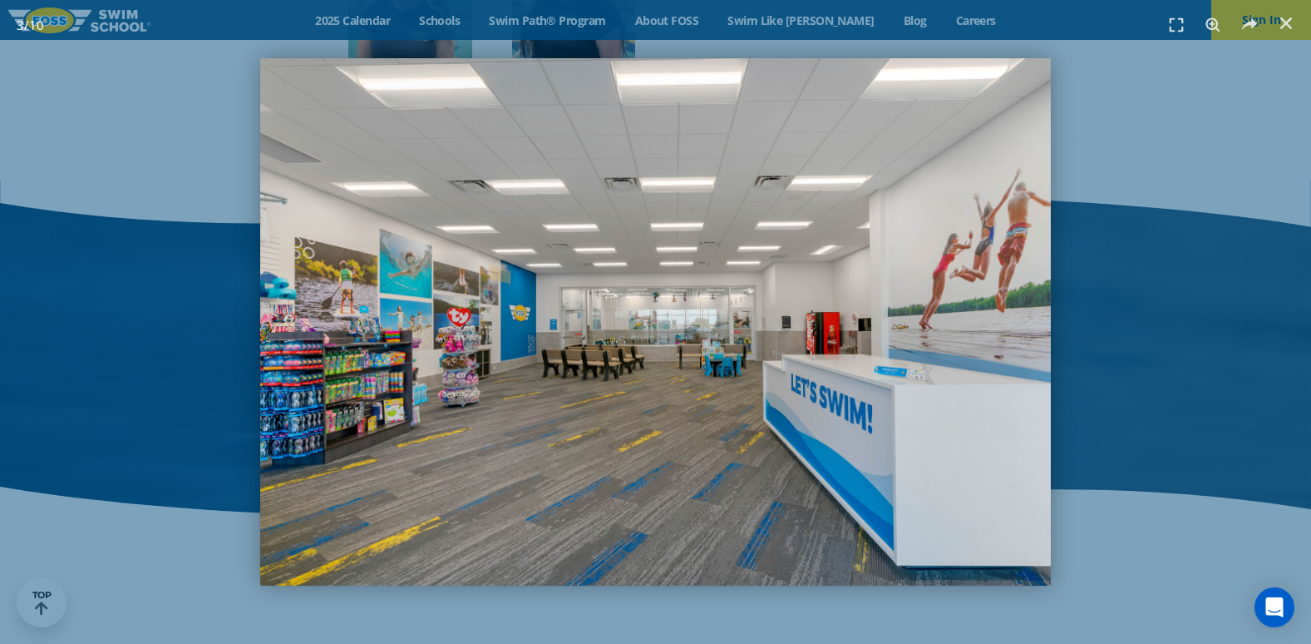
click at [411, 318] on img "3 / 10" at bounding box center [655, 321] width 791 height 527
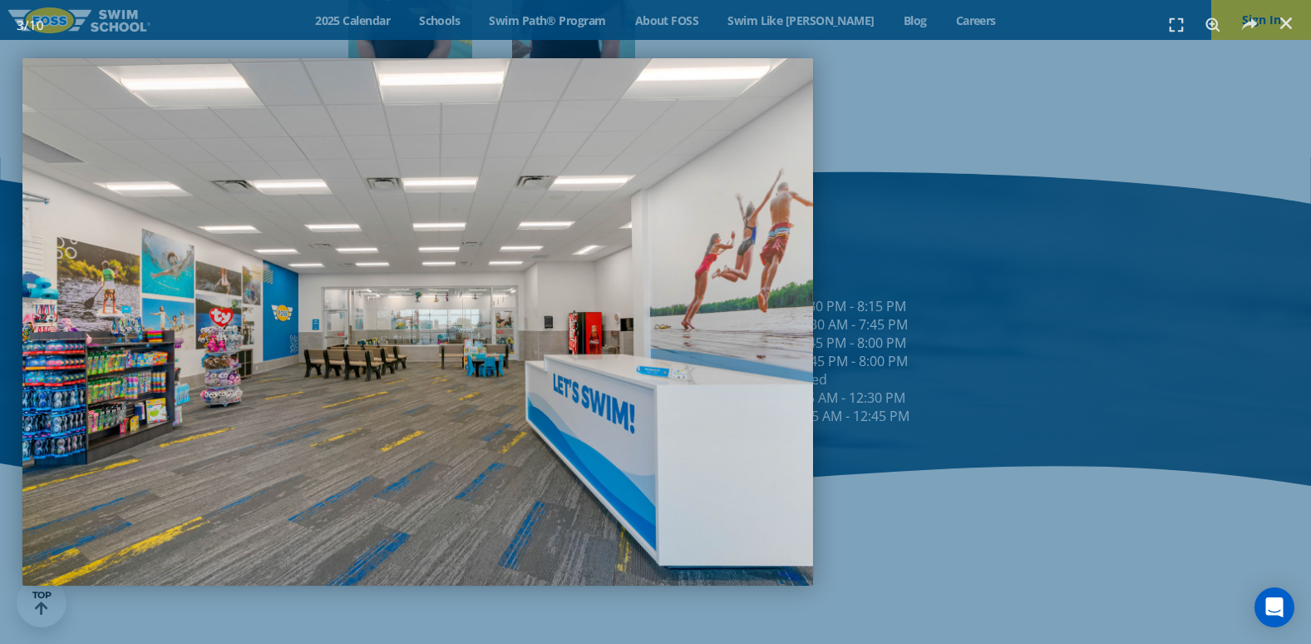
click at [359, 299] on img "3 / 10" at bounding box center [417, 321] width 791 height 527
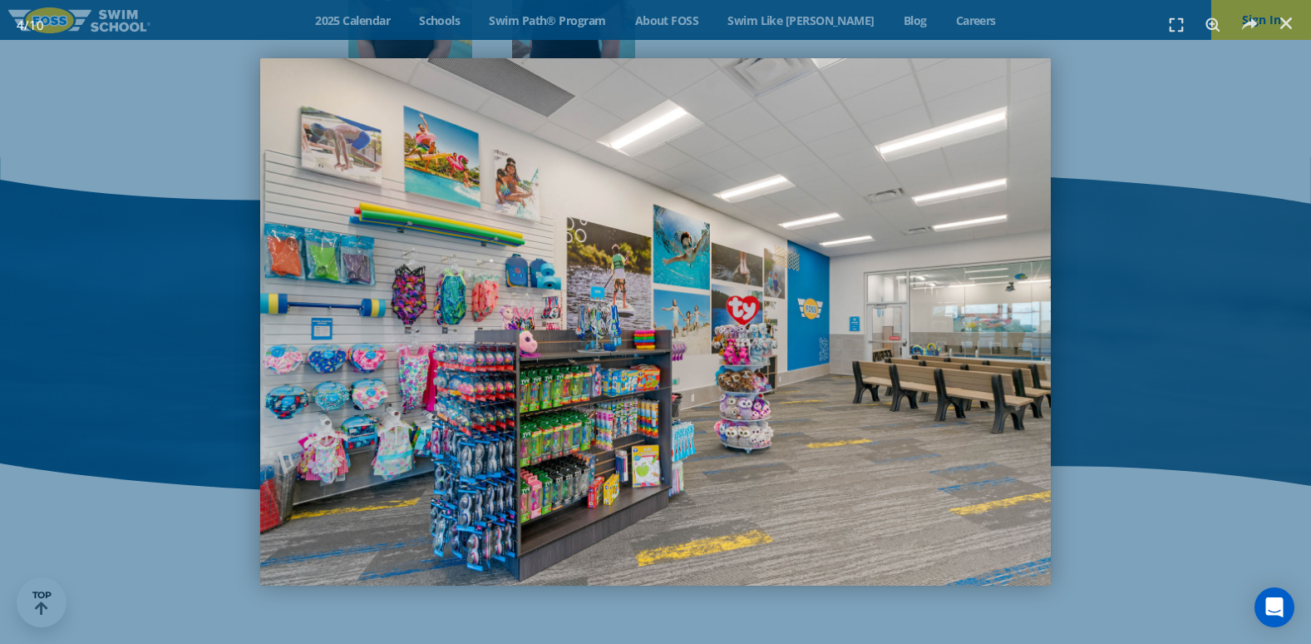
scroll to position [2139, 0]
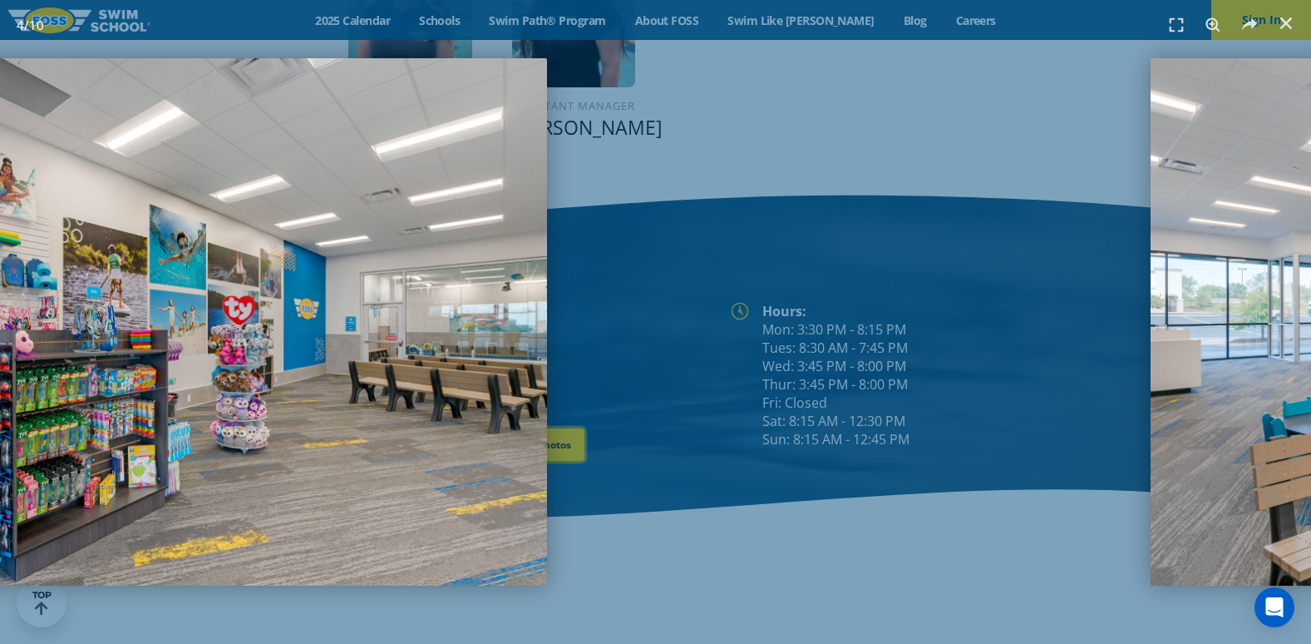
click at [527, 286] on img "4 / 10" at bounding box center [151, 321] width 791 height 527
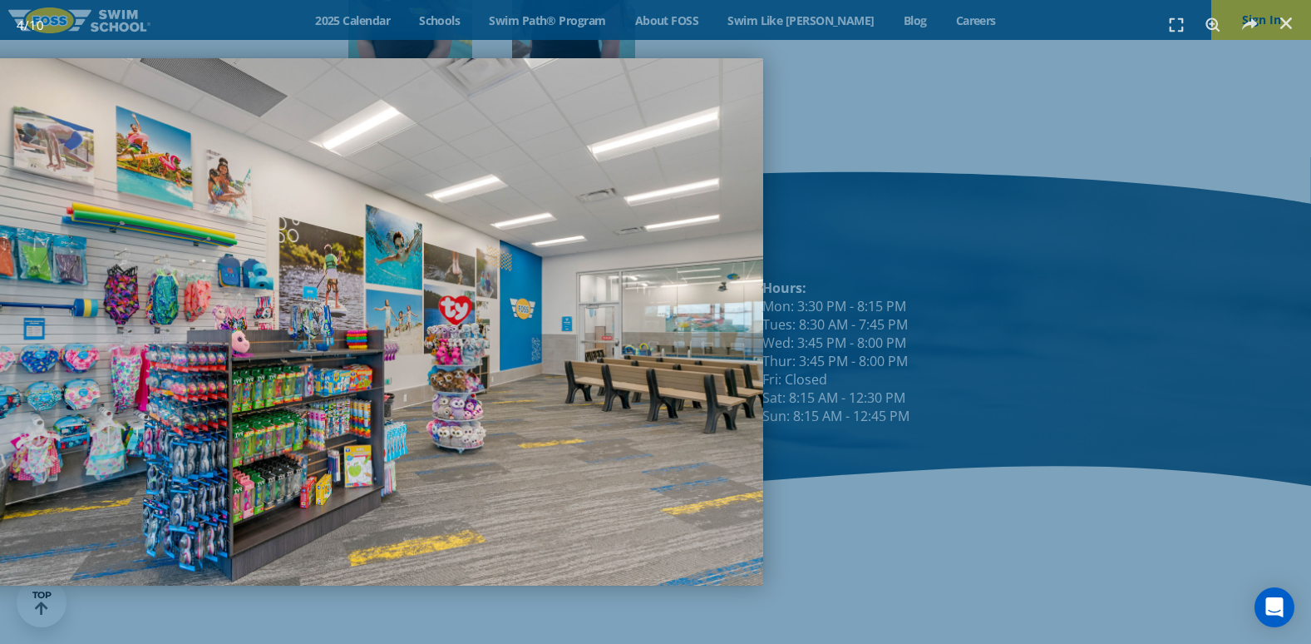
click at [35, 210] on img "4 / 10" at bounding box center [368, 321] width 791 height 527
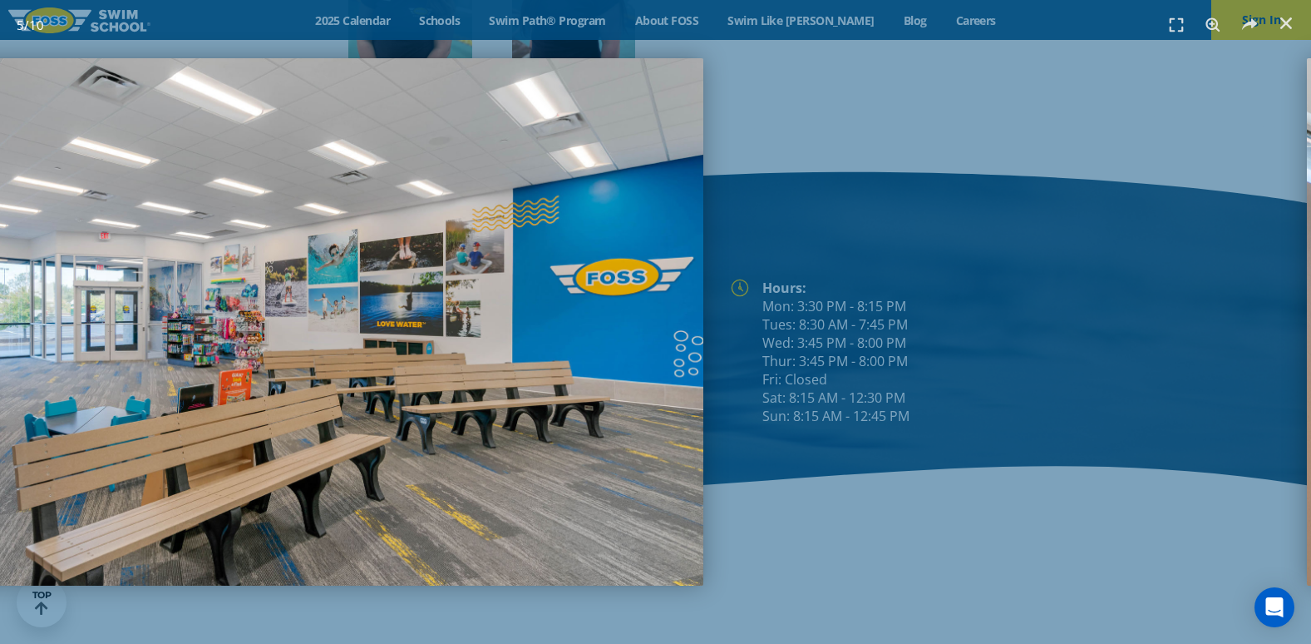
click at [439, 304] on img "5 / 10" at bounding box center [308, 321] width 791 height 527
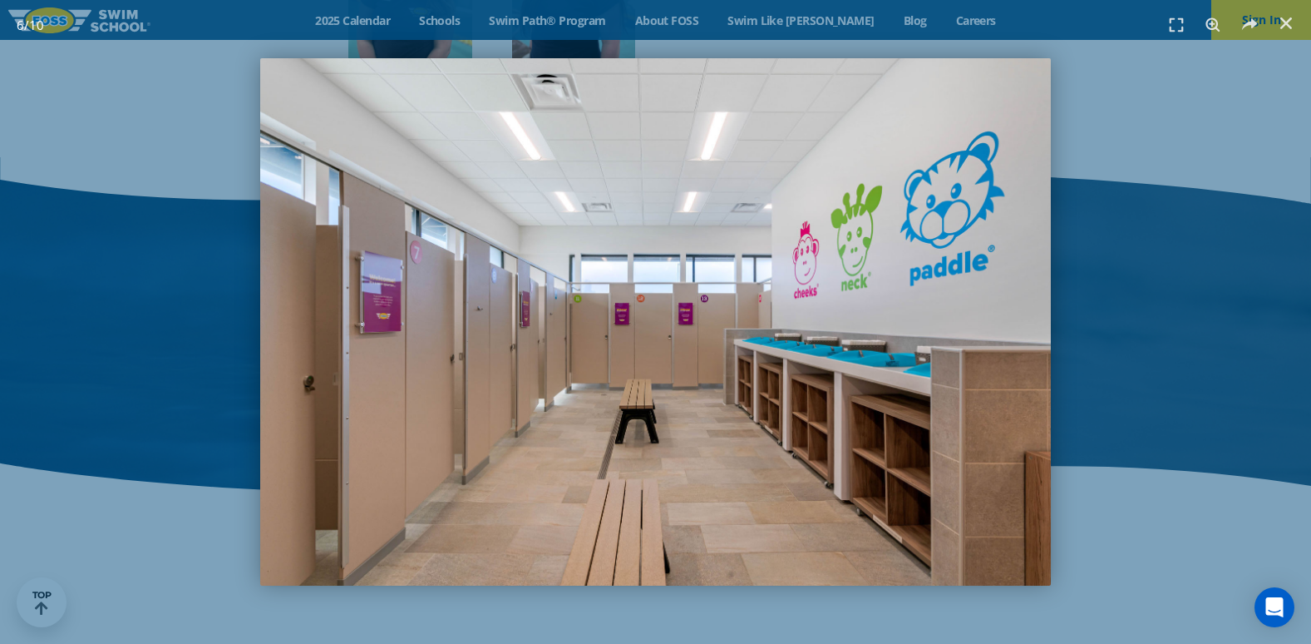
scroll to position [2185, 0]
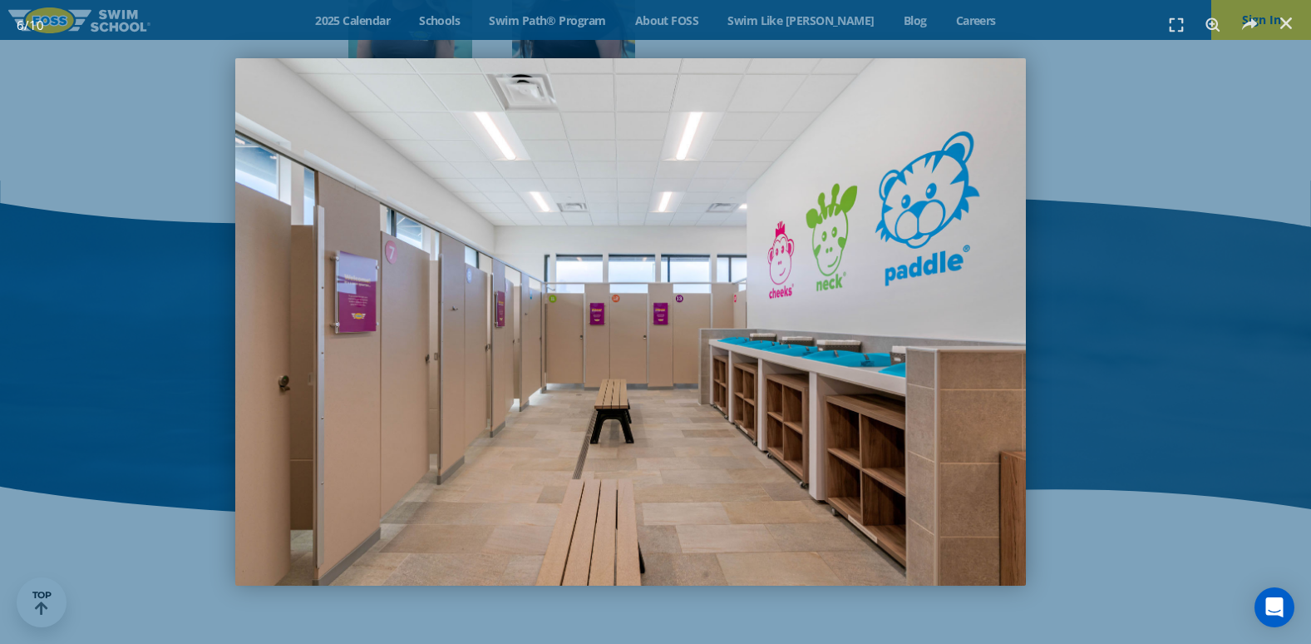
click at [579, 292] on img "6 / 10" at bounding box center [630, 321] width 791 height 527
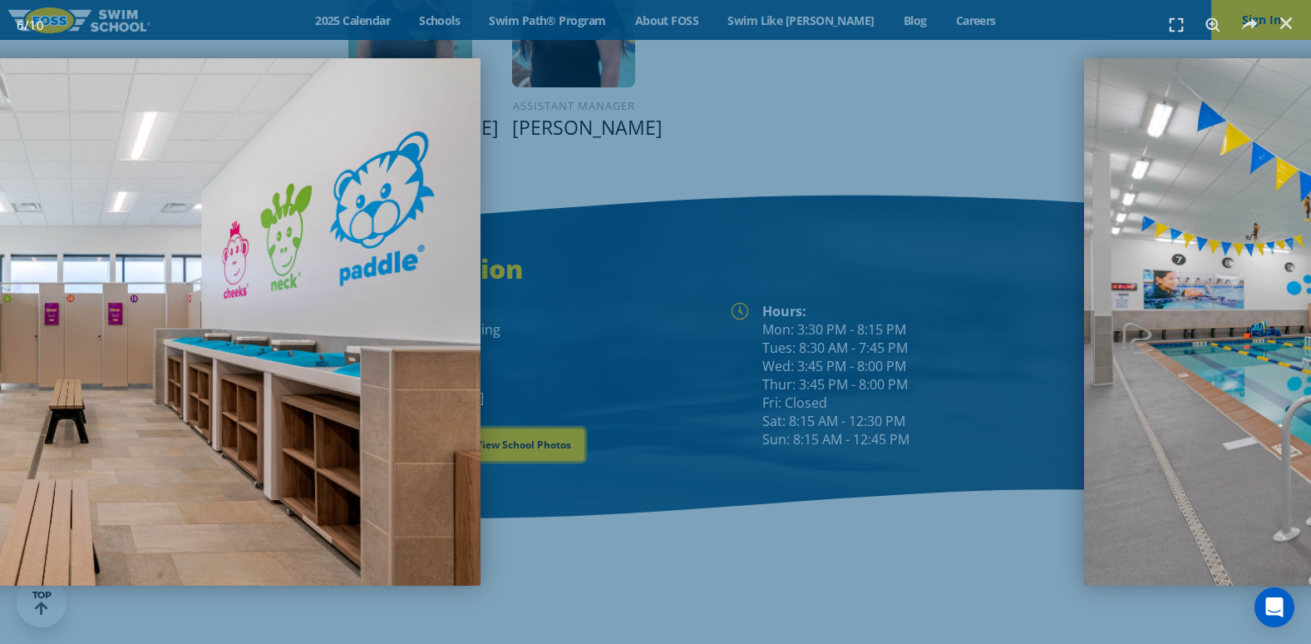
click at [147, 263] on img "6 / 10" at bounding box center [85, 321] width 791 height 527
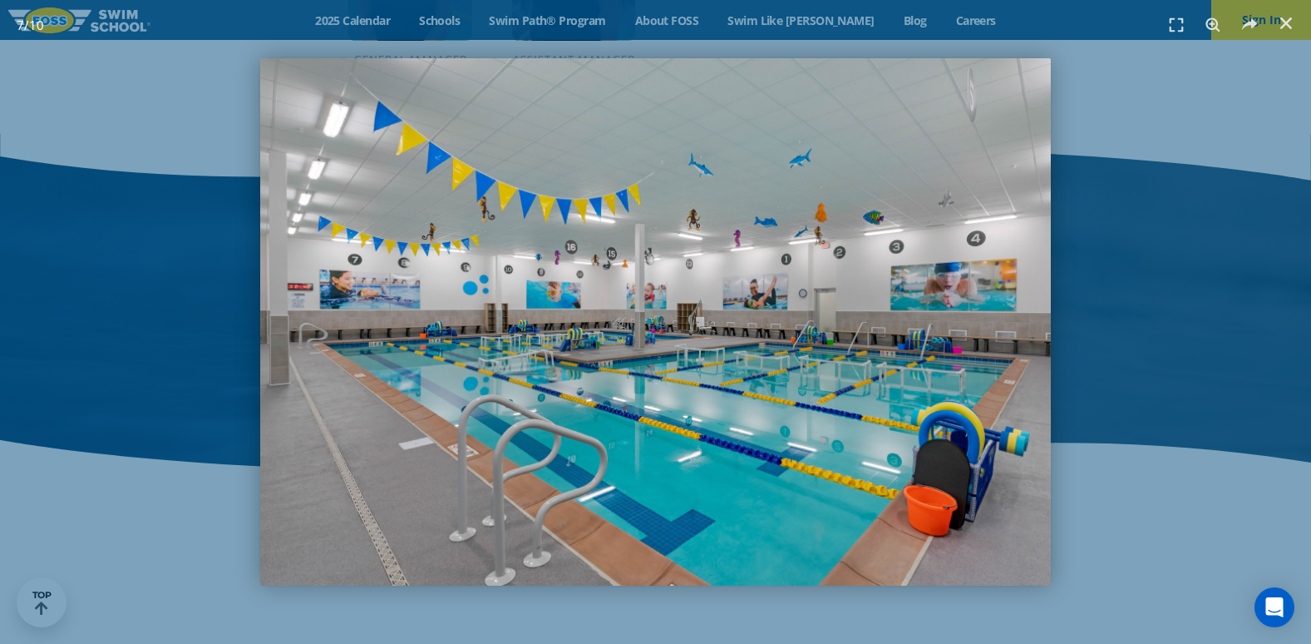
scroll to position [2162, 0]
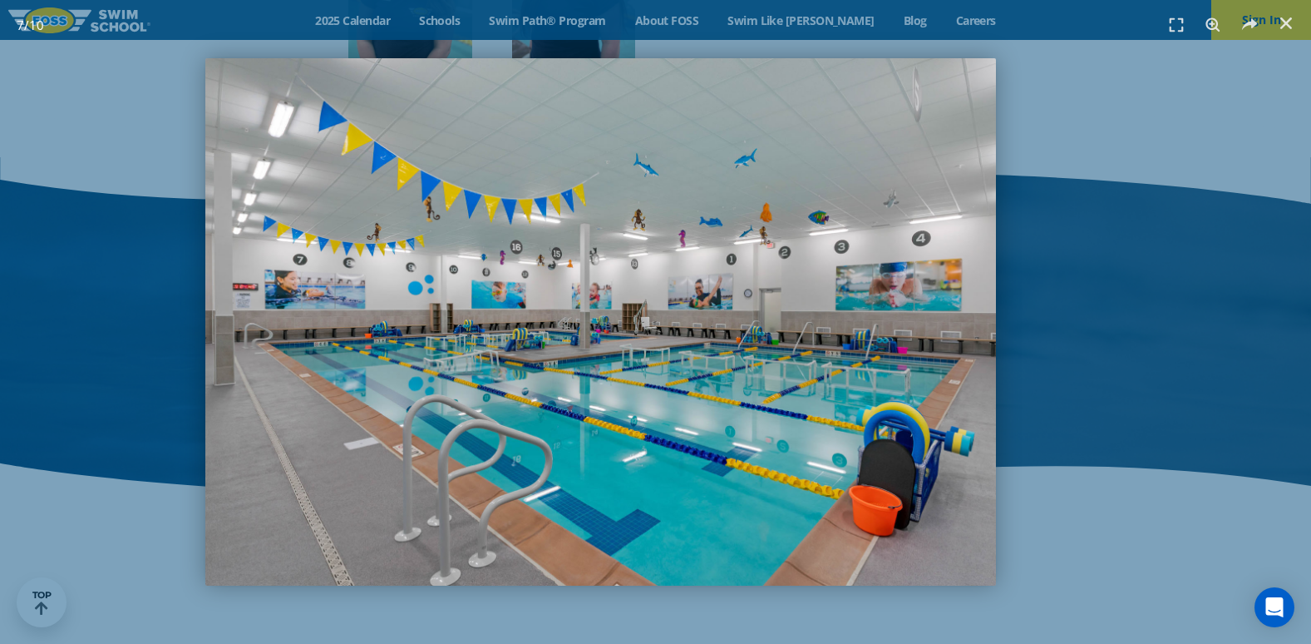
click at [205, 277] on img "7 / 10" at bounding box center [600, 321] width 791 height 527
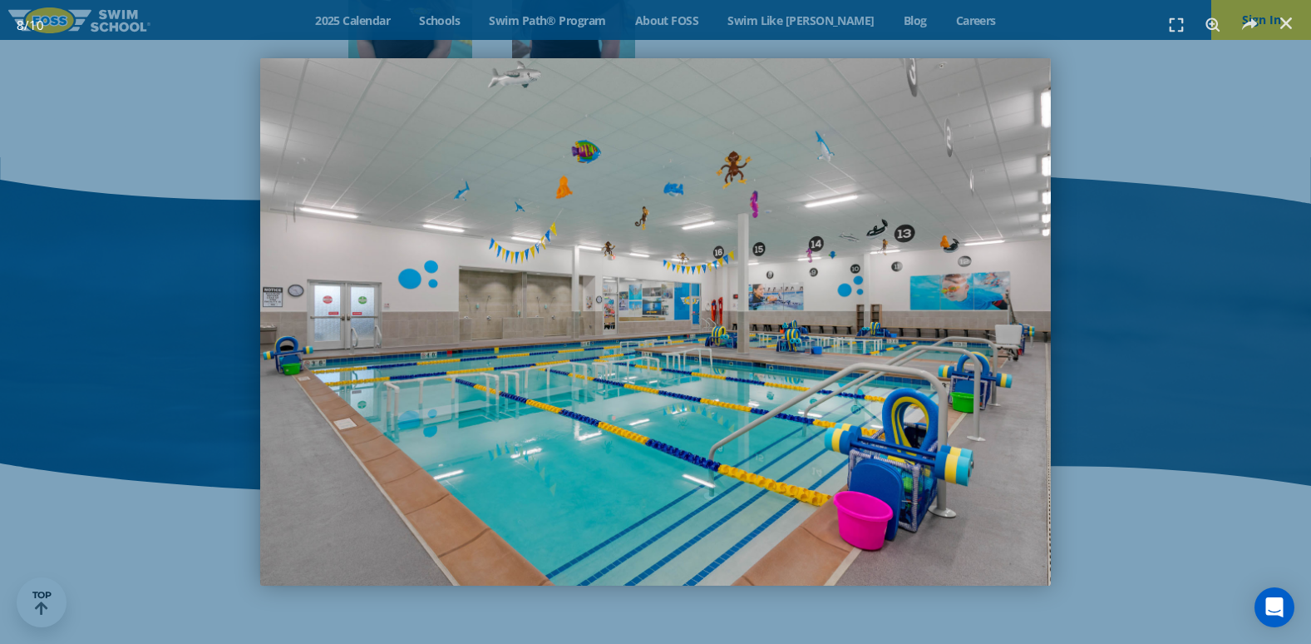
scroll to position [2139, 0]
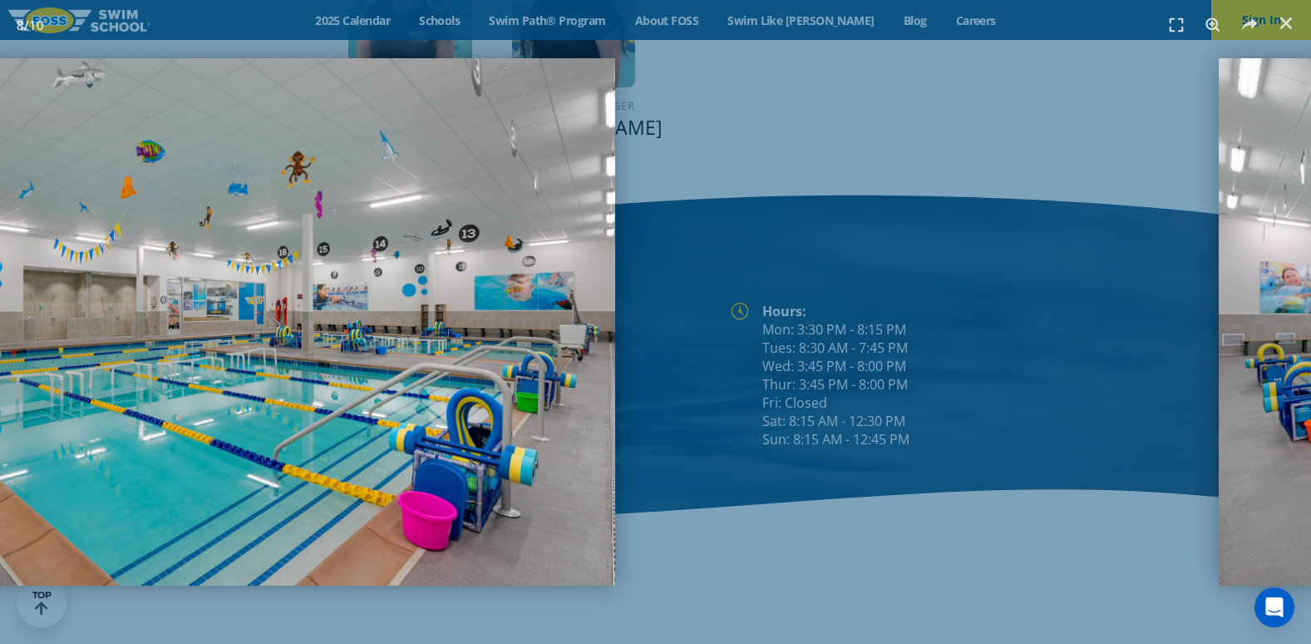
click at [478, 301] on img "8 / 10" at bounding box center [220, 321] width 791 height 527
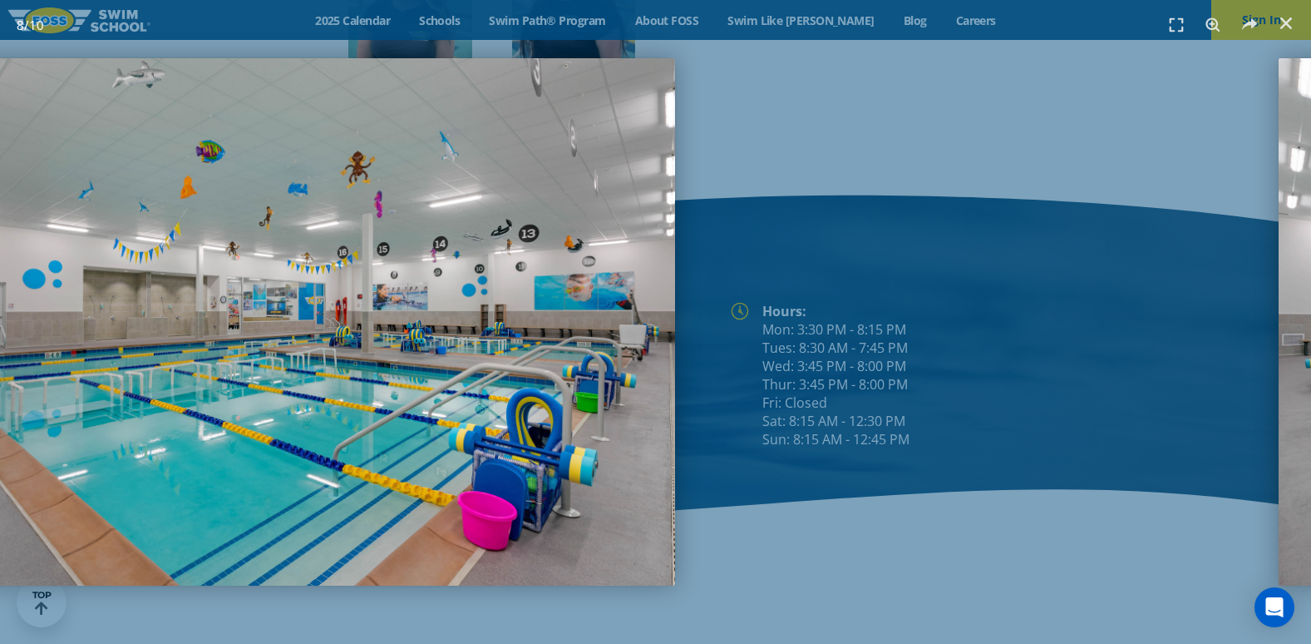
click at [470, 320] on img "8 / 10" at bounding box center [279, 321] width 791 height 527
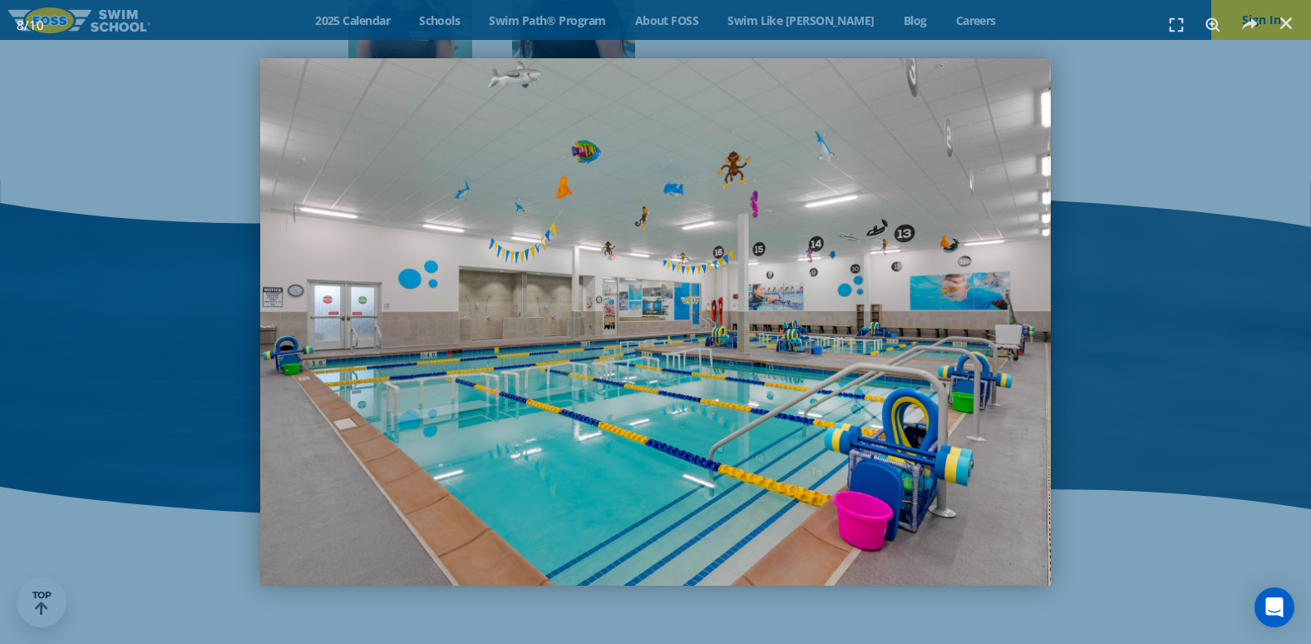
scroll to position [2162, 0]
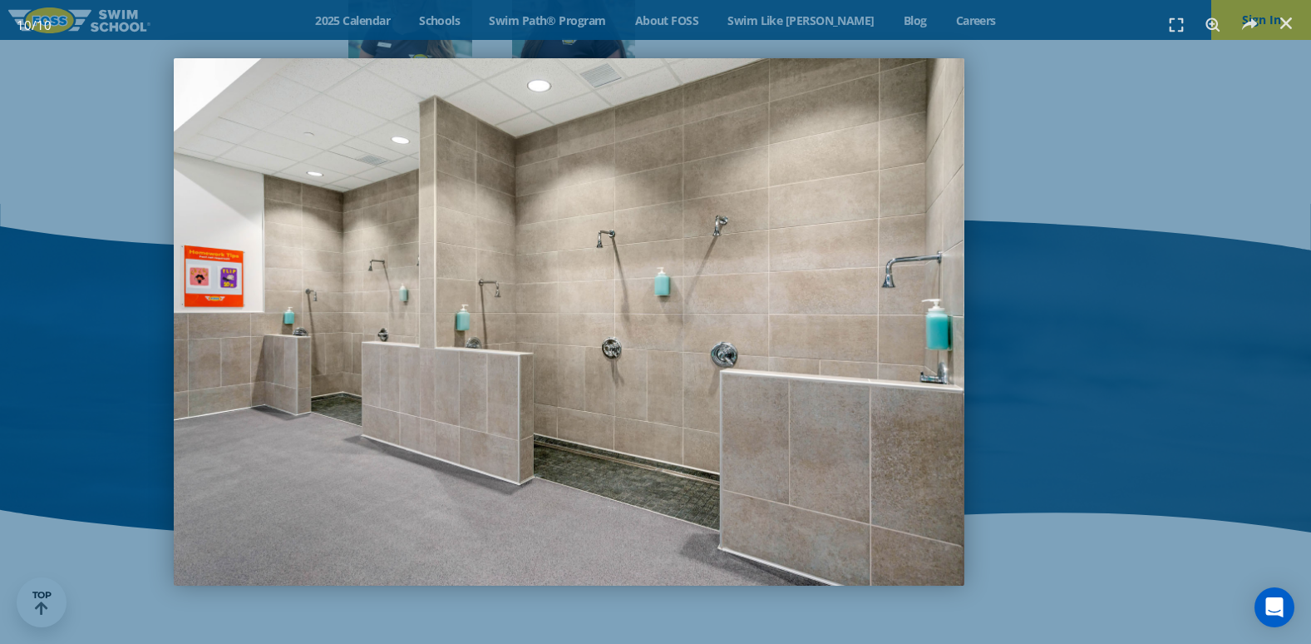
scroll to position [2185, 0]
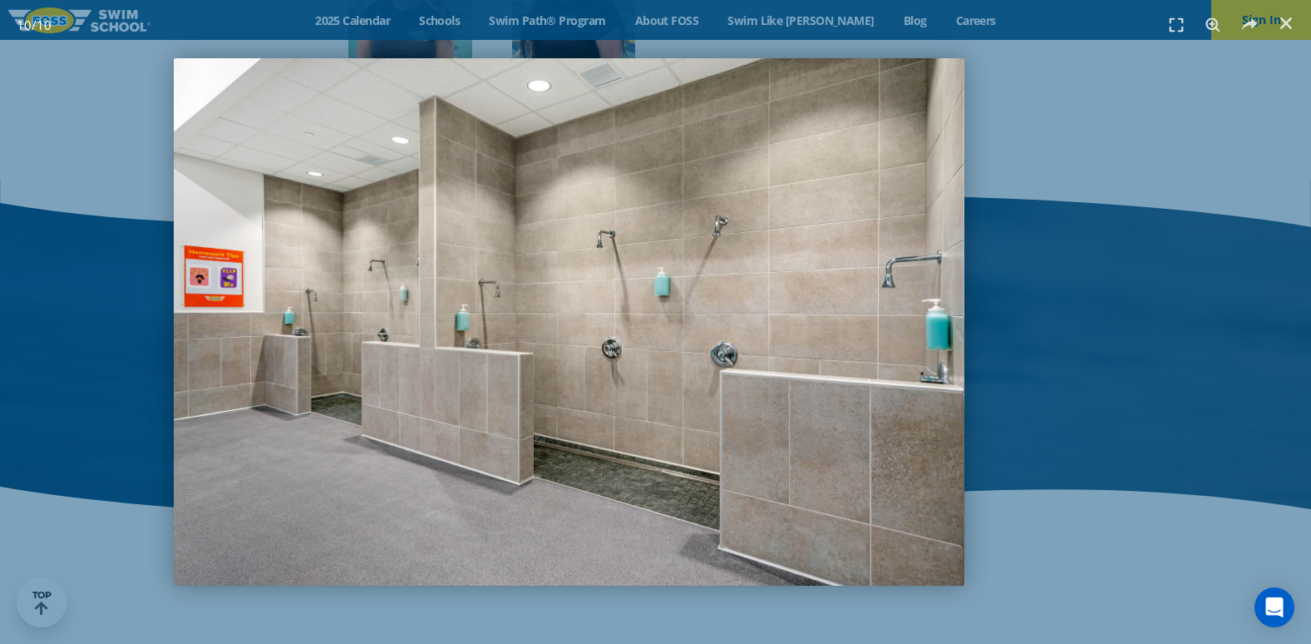
click at [174, 249] on img "10 / 10" at bounding box center [569, 321] width 791 height 527
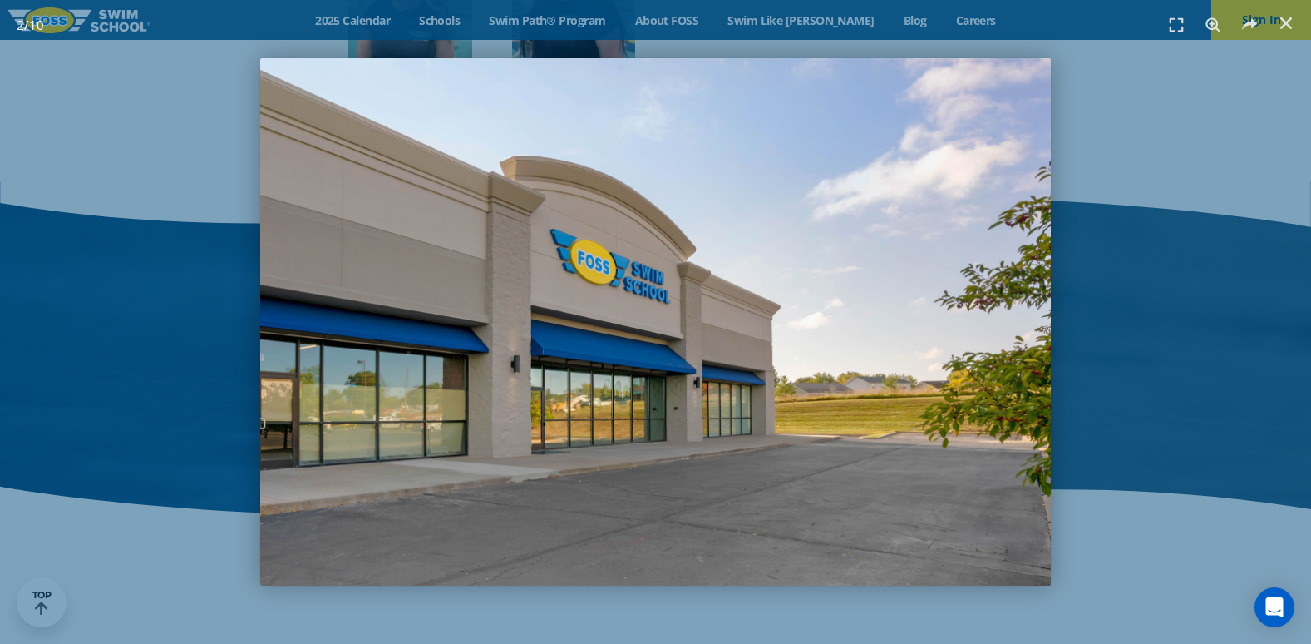
click at [1304, 36] on header "2 / 10" at bounding box center [655, 25] width 1311 height 50
click at [1294, 17] on icon "Close (Esc)" at bounding box center [1286, 23] width 17 height 17
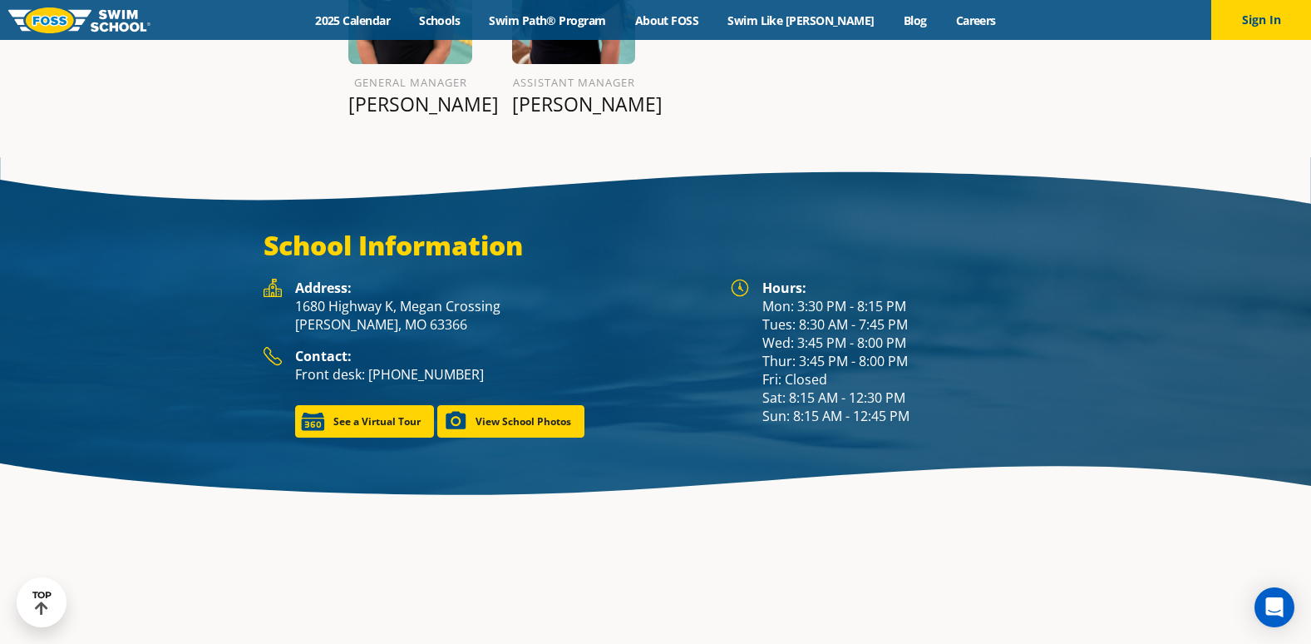
scroll to position [2139, 0]
